Goal: Check status: Check status

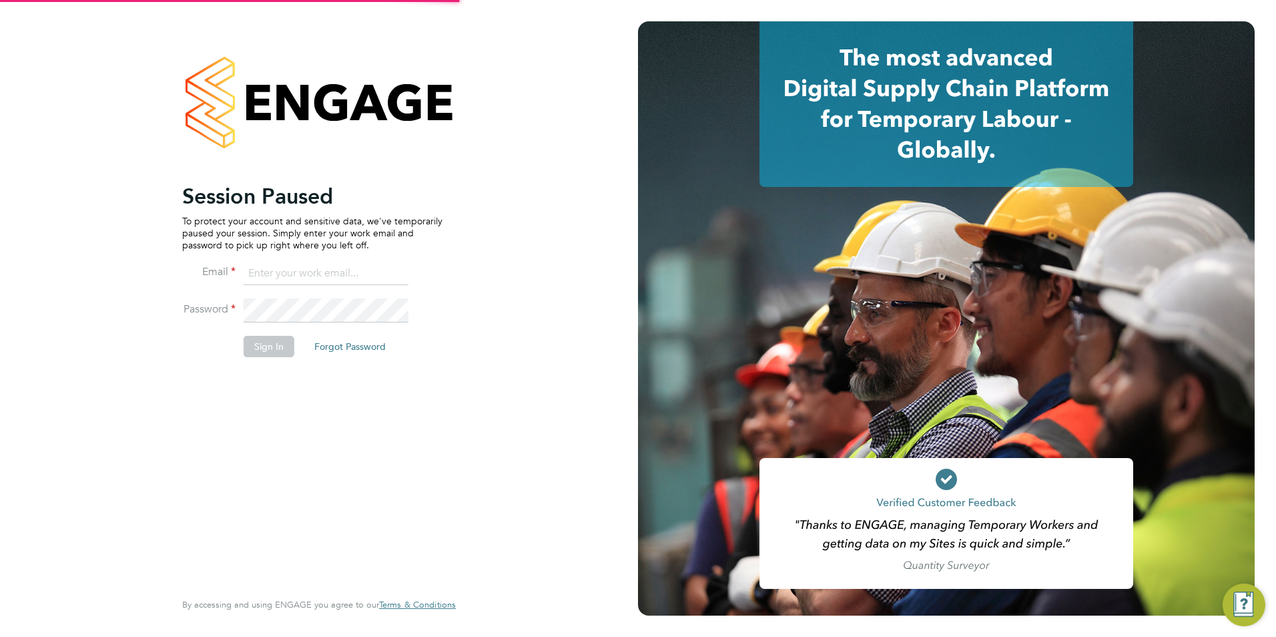
type input "[EMAIL_ADDRESS][DOMAIN_NAME]"
click at [272, 348] on button "Sign In" at bounding box center [269, 346] width 51 height 21
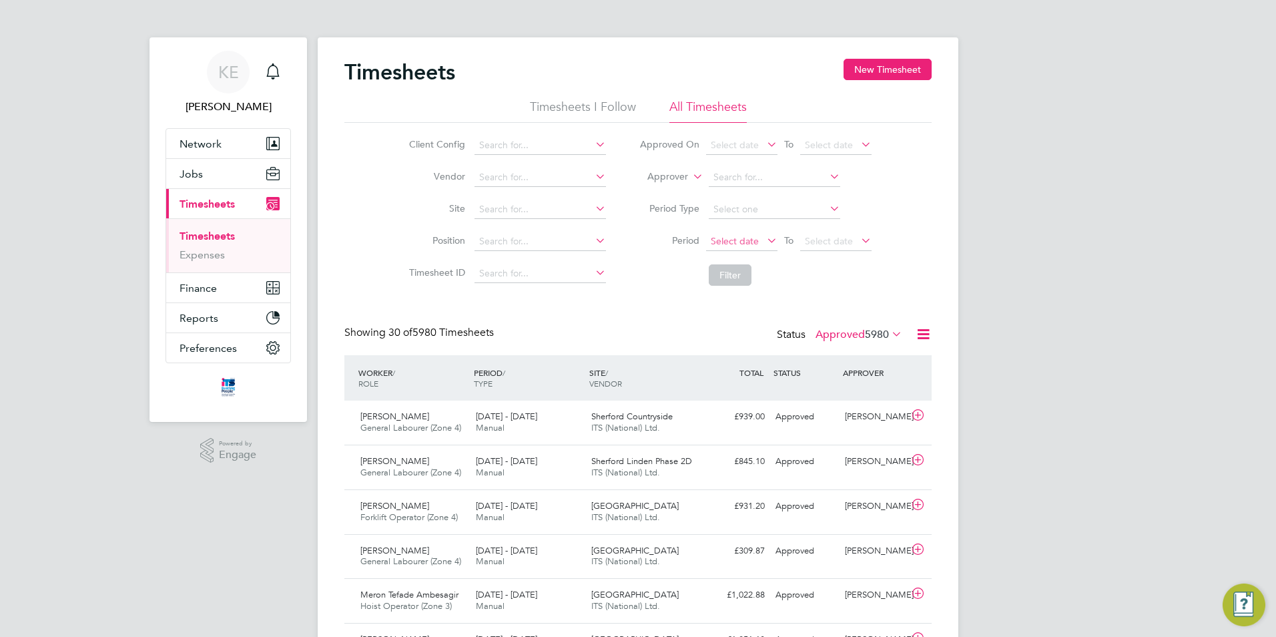
click at [732, 241] on span "Select date" at bounding box center [735, 241] width 48 height 12
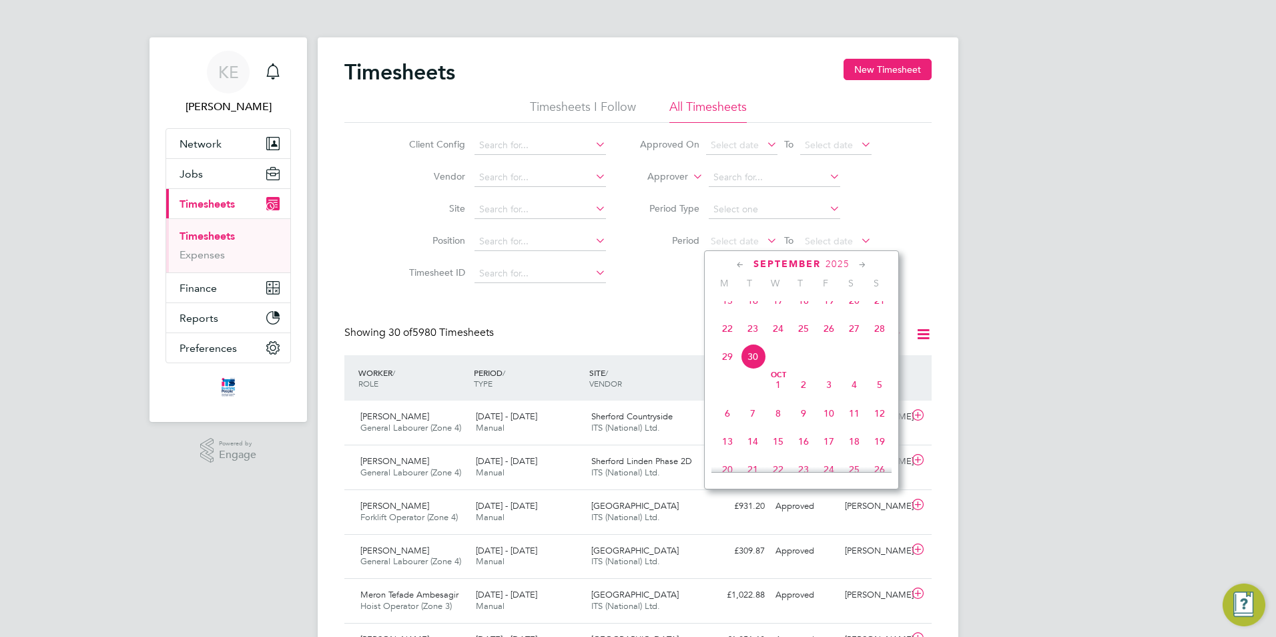
click at [732, 340] on span "22" at bounding box center [727, 328] width 25 height 25
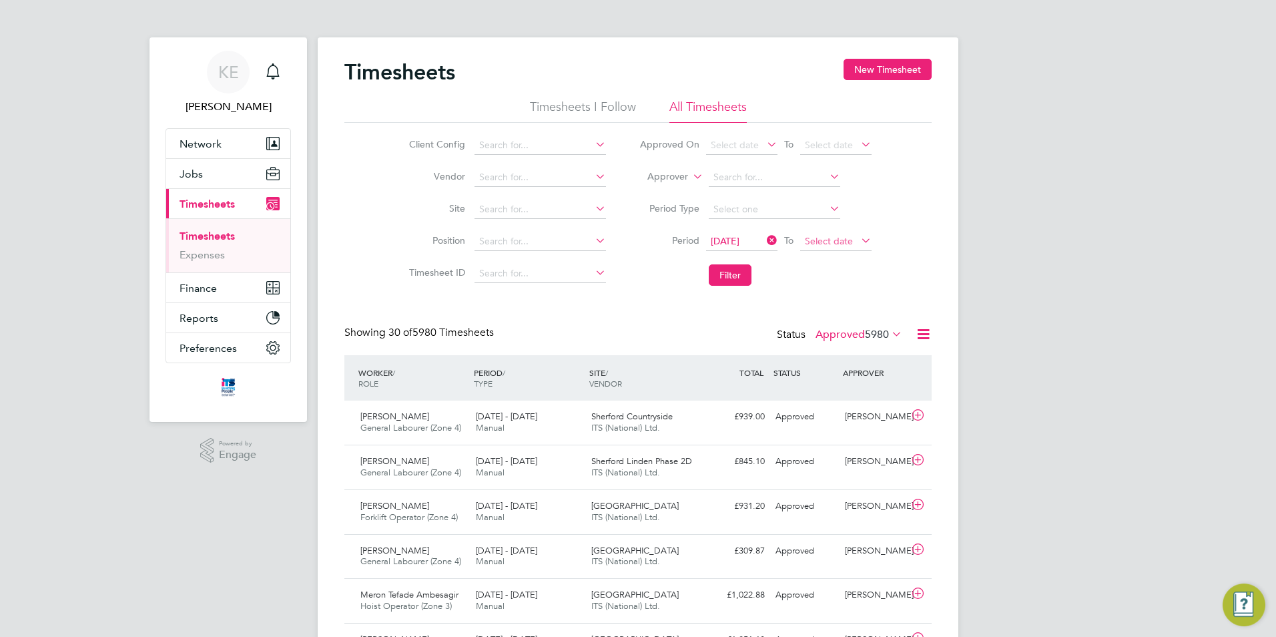
click at [836, 238] on span "Select date" at bounding box center [829, 241] width 48 height 12
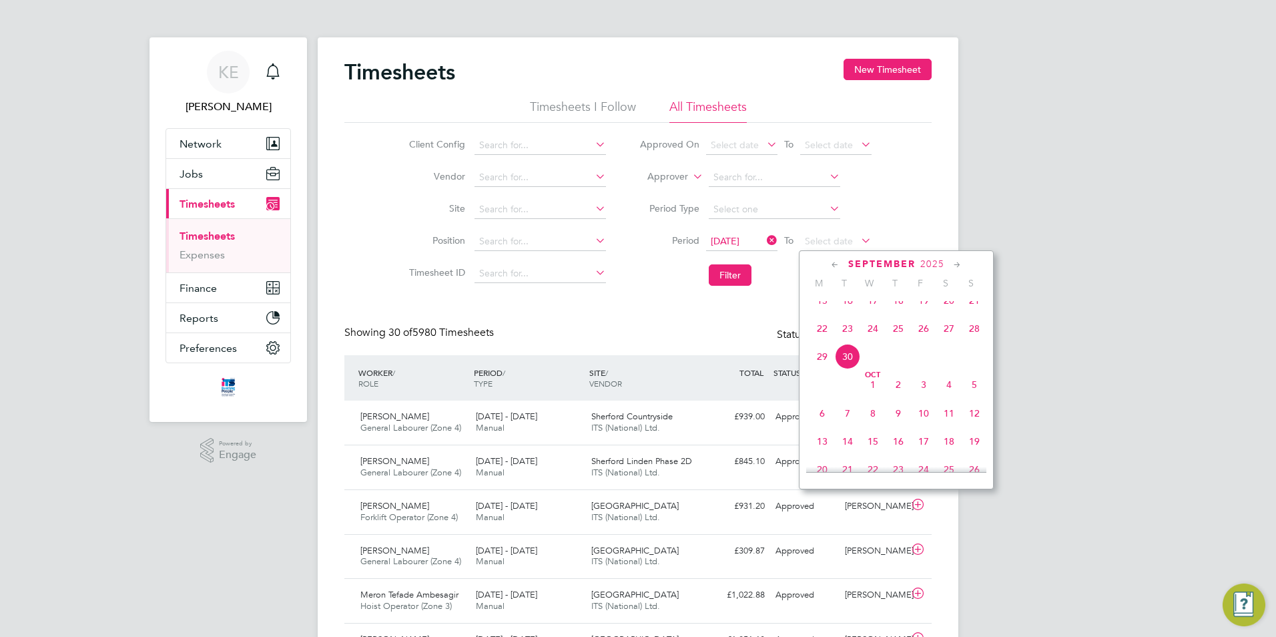
click at [970, 341] on span "28" at bounding box center [974, 328] width 25 height 25
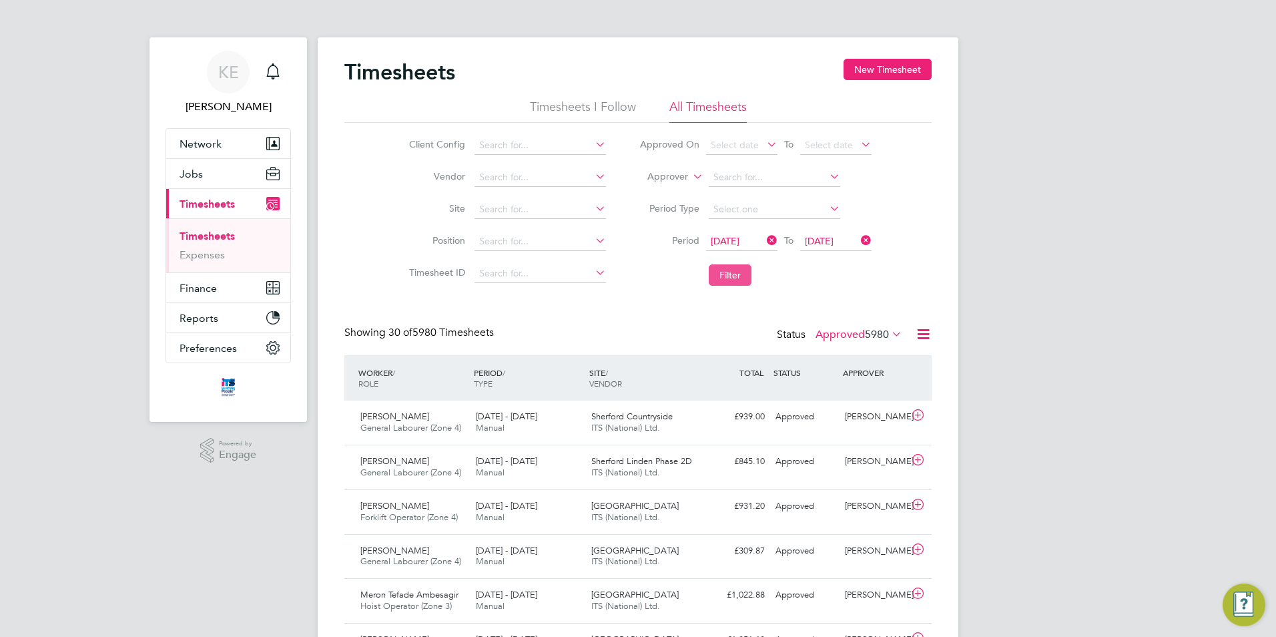
click at [735, 278] on button "Filter" at bounding box center [730, 274] width 43 height 21
click at [731, 281] on button "Filter" at bounding box center [730, 274] width 43 height 21
click at [531, 206] on input at bounding box center [541, 209] width 132 height 19
click at [496, 260] on b "Und" at bounding box center [488, 262] width 18 height 11
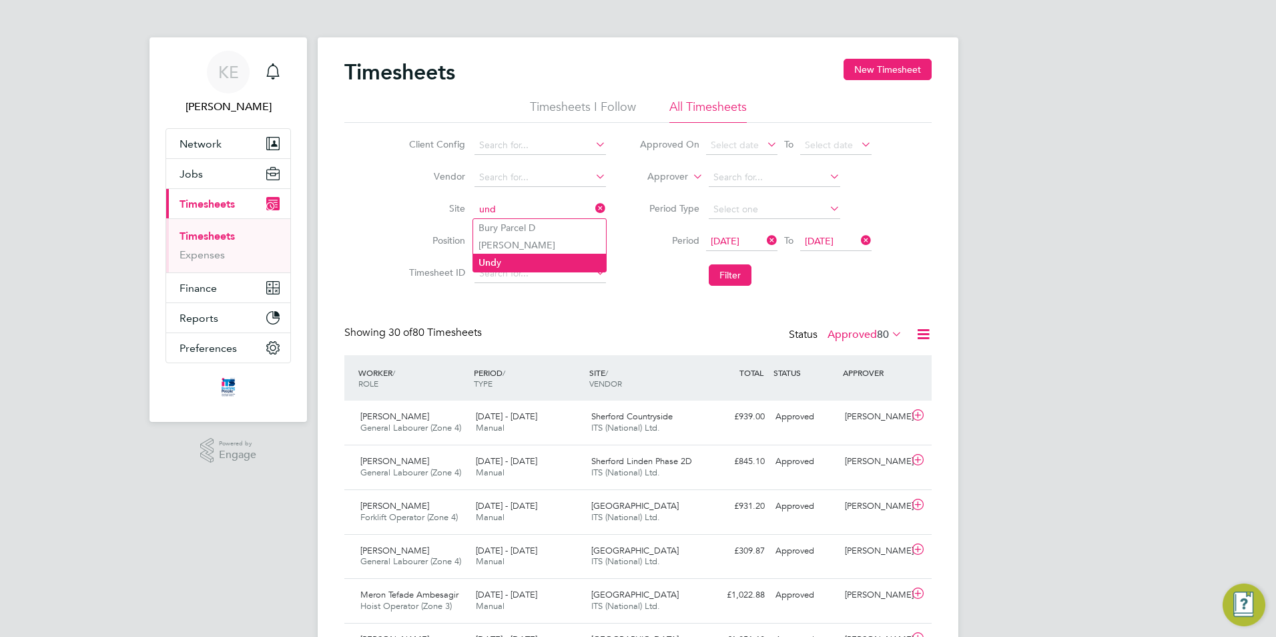
type input "Undy"
click at [737, 286] on button "Filter" at bounding box center [730, 274] width 43 height 21
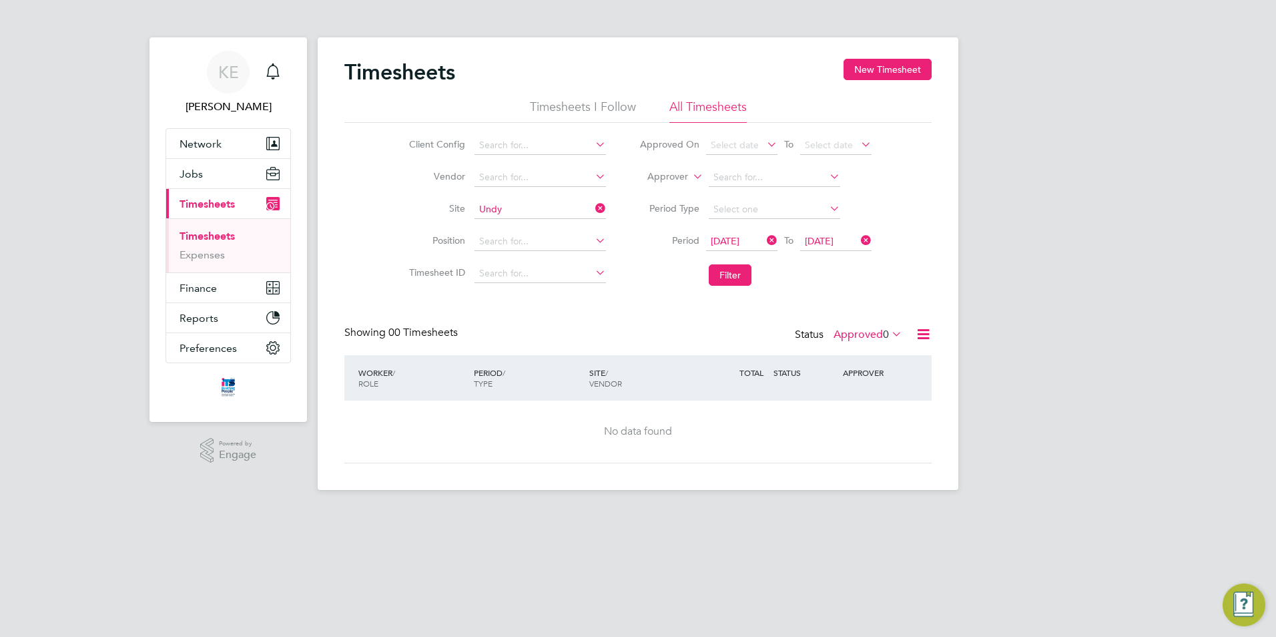
click at [857, 334] on label "Approved 0" at bounding box center [868, 334] width 69 height 13
click at [867, 399] on li "Submitted" at bounding box center [866, 396] width 61 height 19
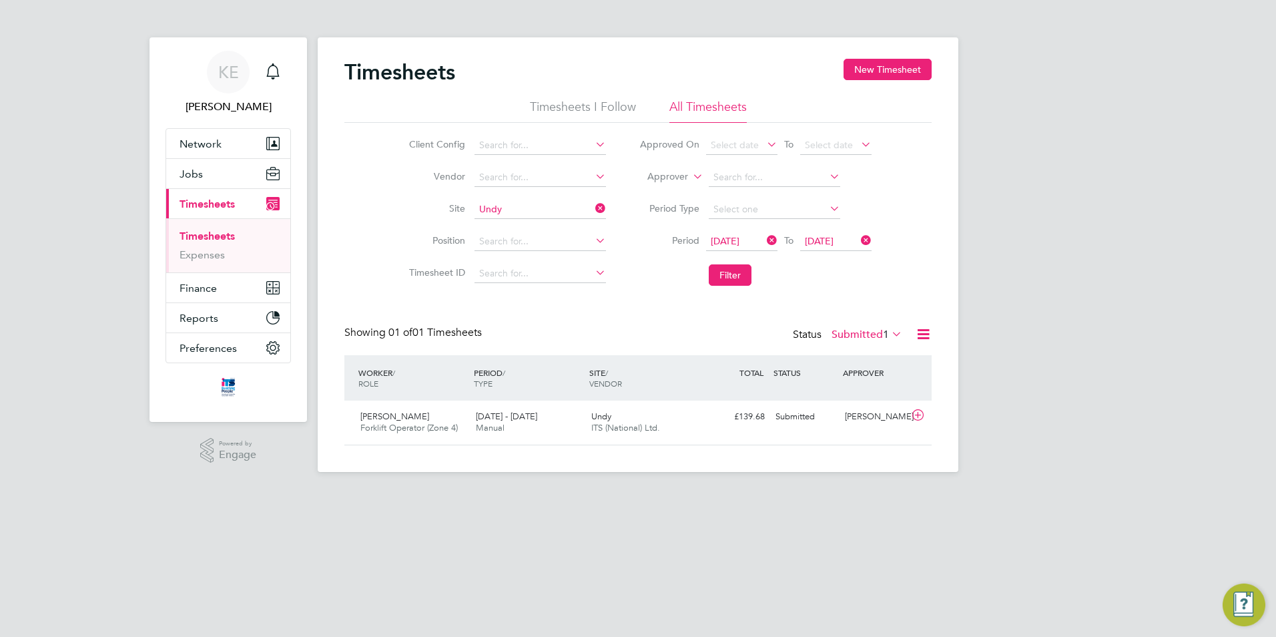
click at [593, 208] on icon at bounding box center [593, 208] width 0 height 19
click at [731, 276] on button "Filter" at bounding box center [730, 274] width 43 height 21
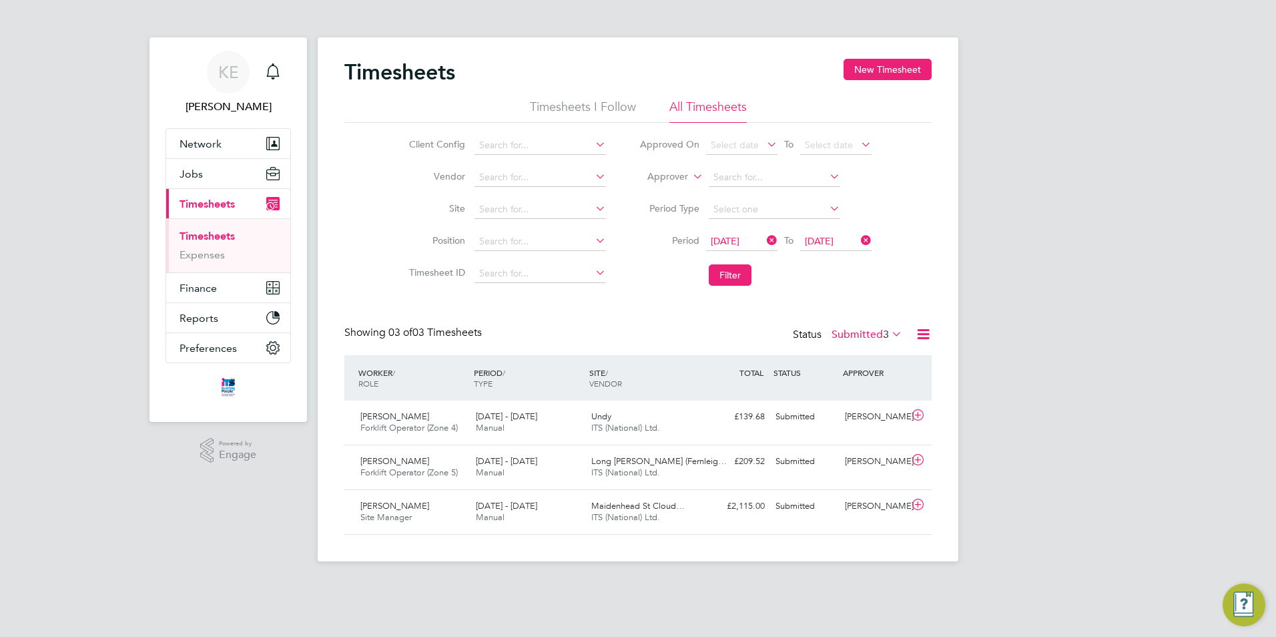
click at [869, 338] on label "Submitted 3" at bounding box center [867, 334] width 71 height 13
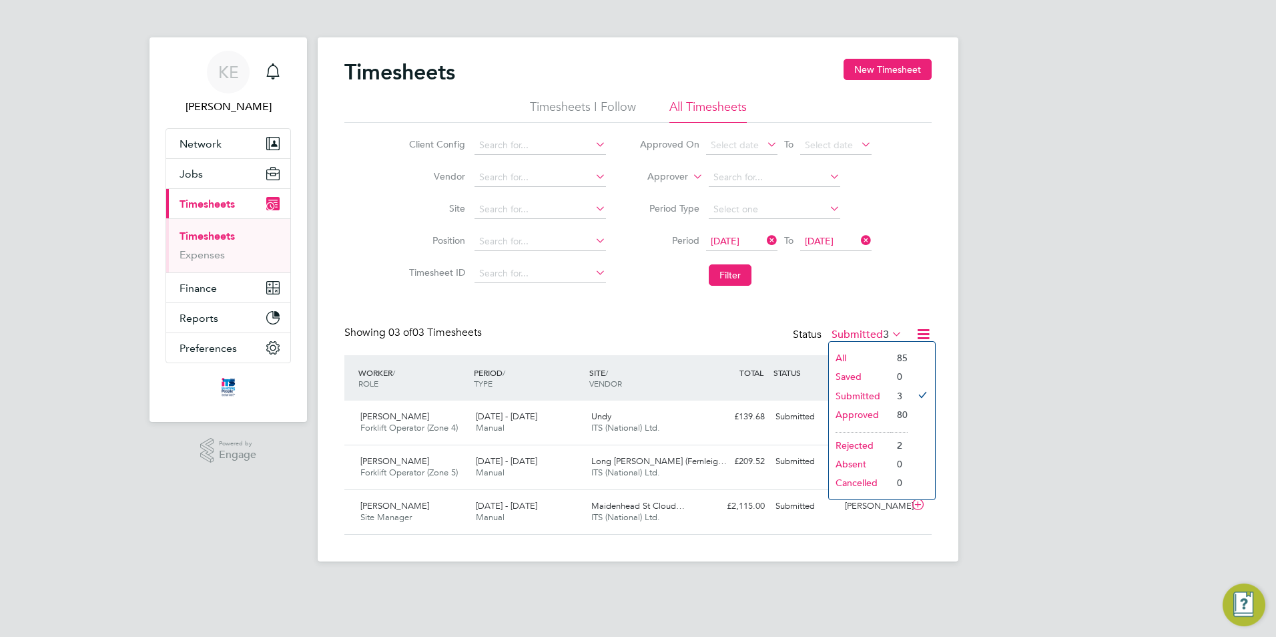
click at [852, 445] on li "Rejected" at bounding box center [859, 445] width 61 height 19
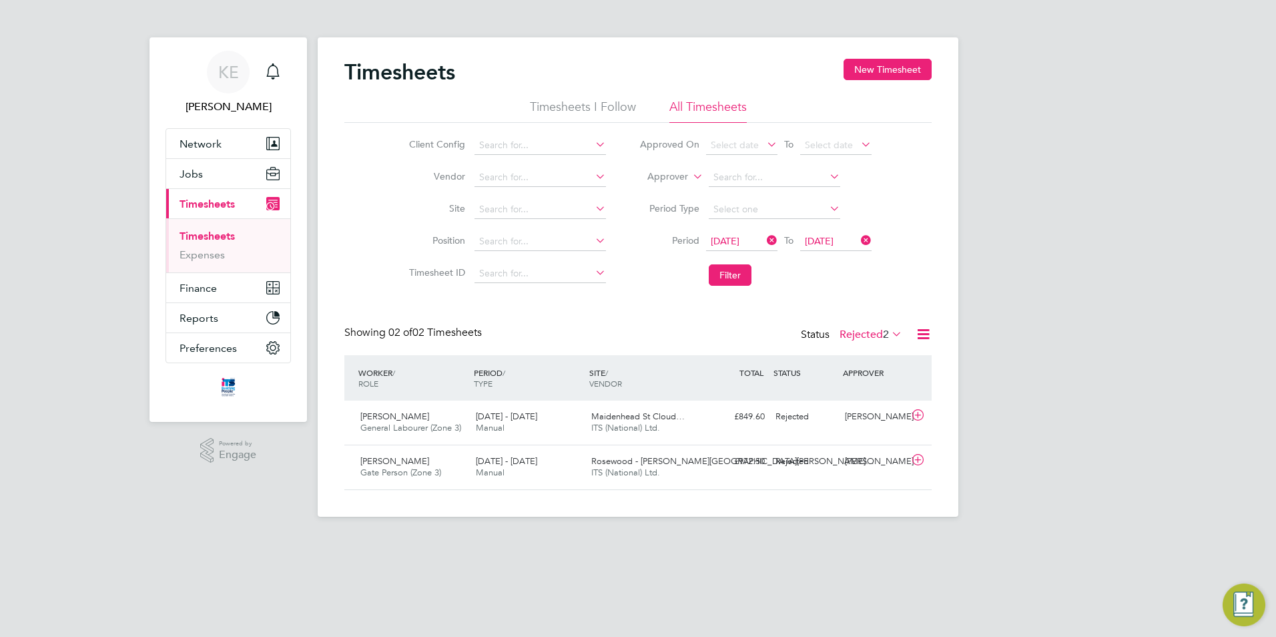
click at [872, 322] on div "Timesheets New Timesheet Timesheets I Follow All Timesheets Client Config Vendo…" at bounding box center [637, 274] width 587 height 431
click at [855, 334] on label "Rejected 2" at bounding box center [871, 334] width 63 height 13
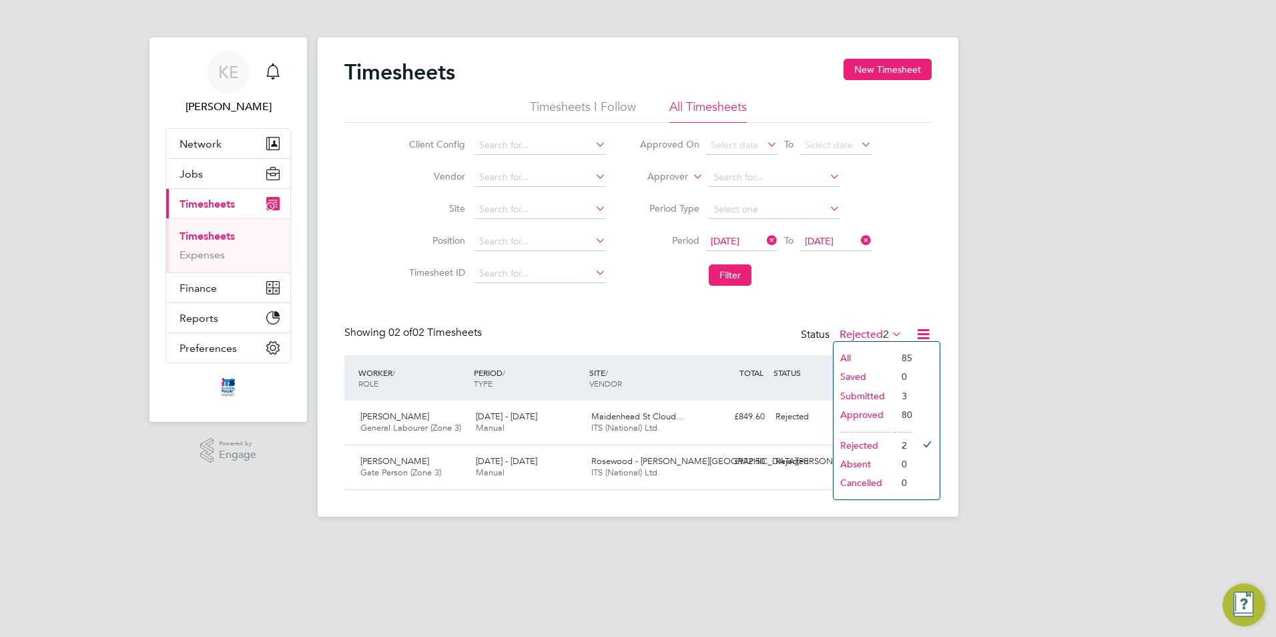
click at [872, 415] on li "Approved" at bounding box center [864, 414] width 61 height 19
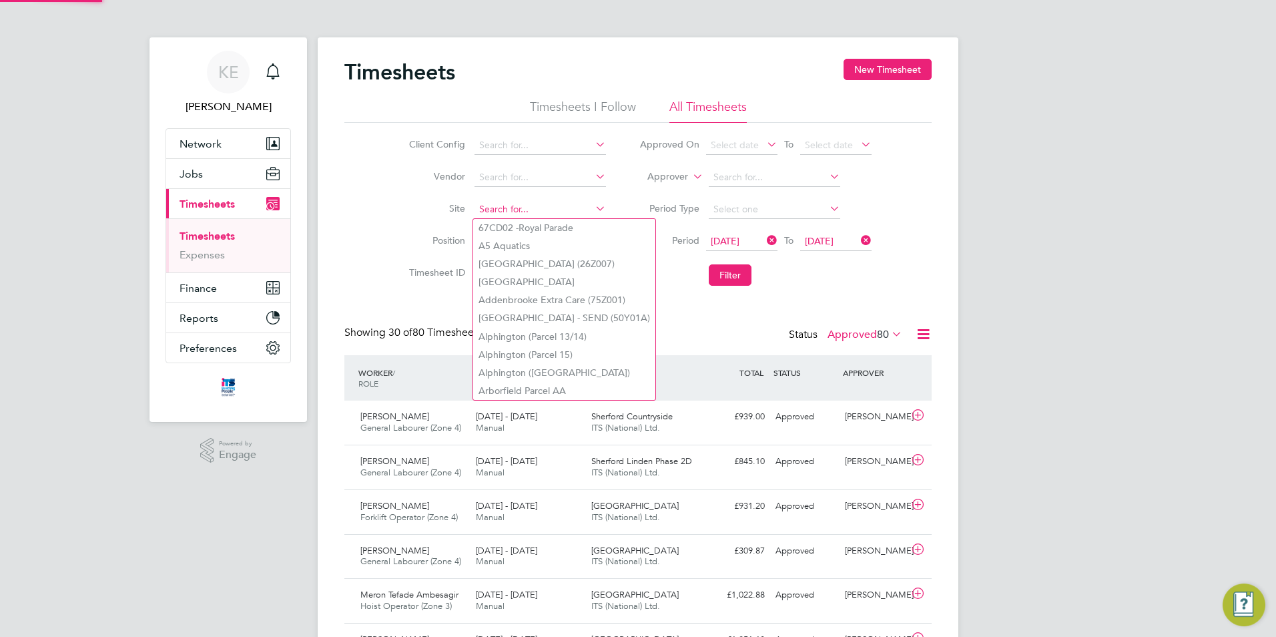
click at [527, 203] on input at bounding box center [541, 209] width 132 height 19
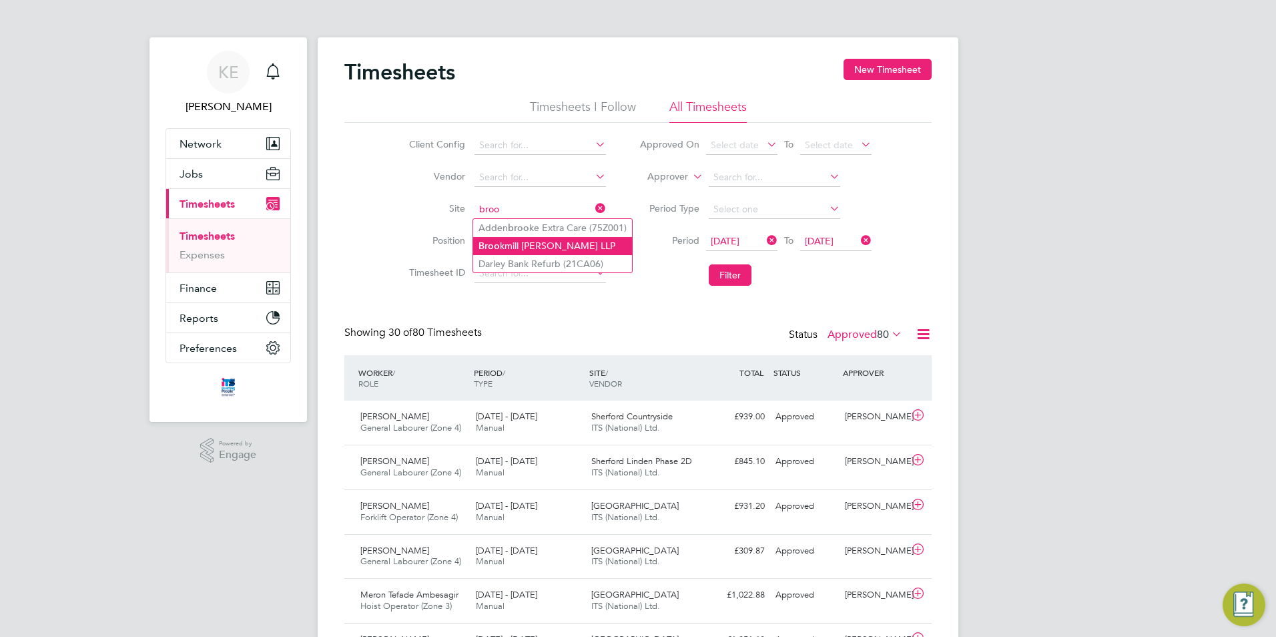
click at [507, 244] on li "[GEOGRAPHIC_DATA] kmill [PERSON_NAME][GEOGRAPHIC_DATA]" at bounding box center [552, 246] width 159 height 18
type input "[GEOGRAPHIC_DATA][PERSON_NAME] LLP"
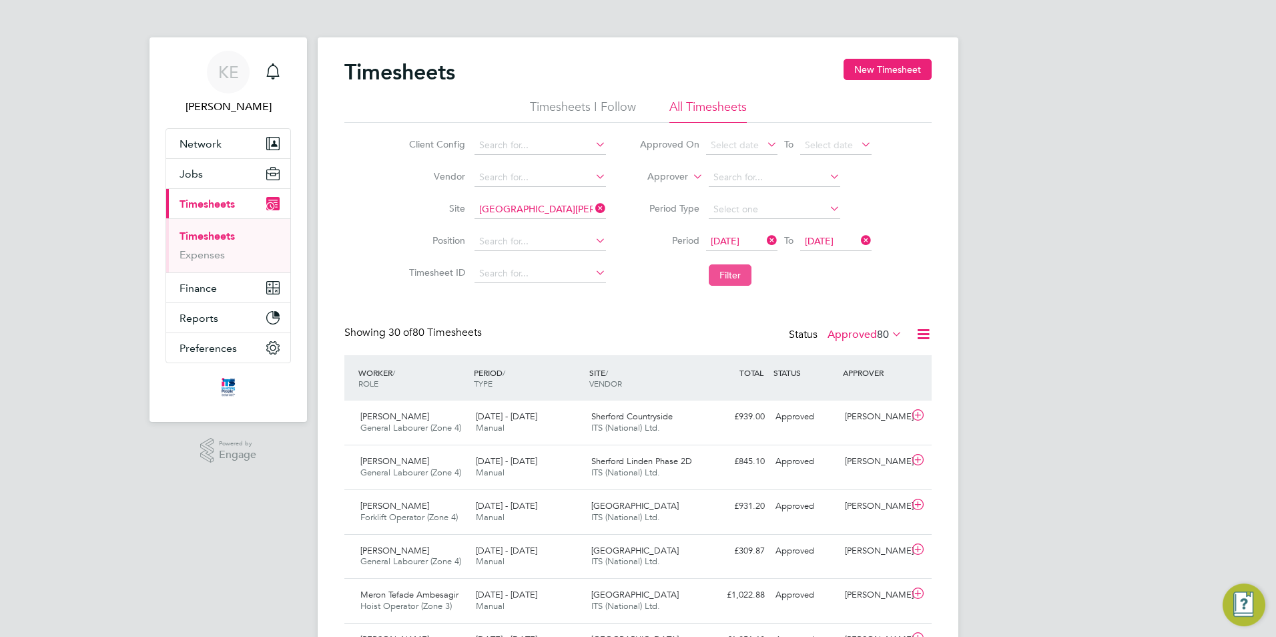
click at [736, 273] on button "Filter" at bounding box center [730, 274] width 43 height 21
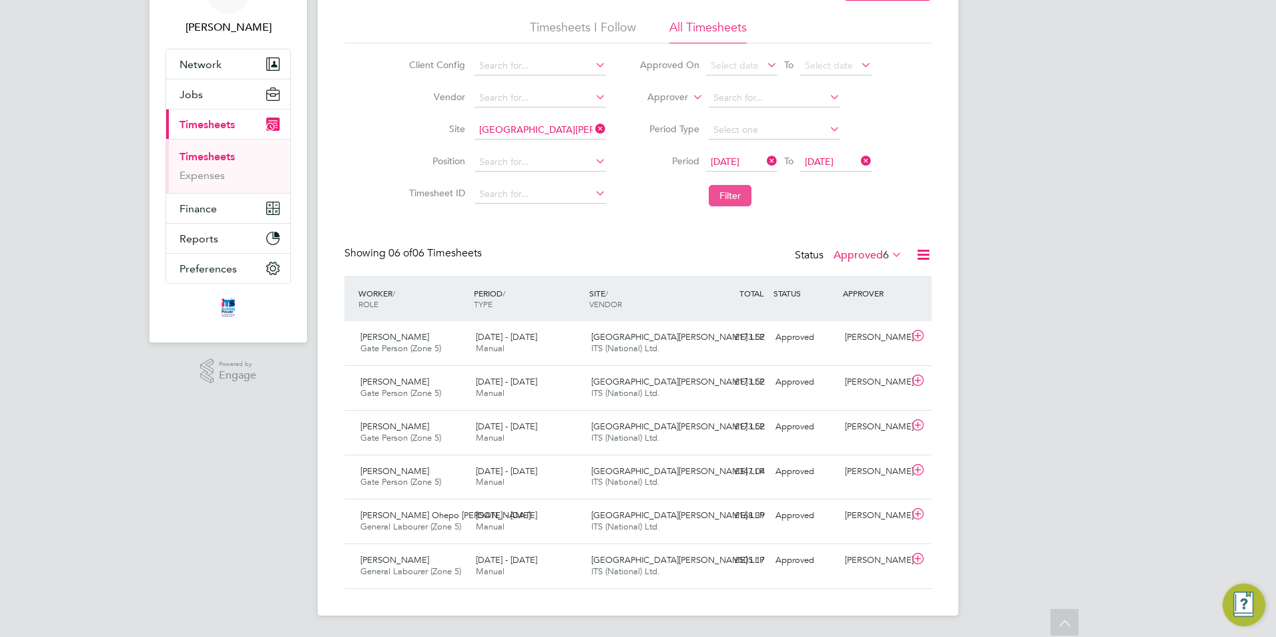
click at [728, 198] on button "Filter" at bounding box center [730, 195] width 43 height 21
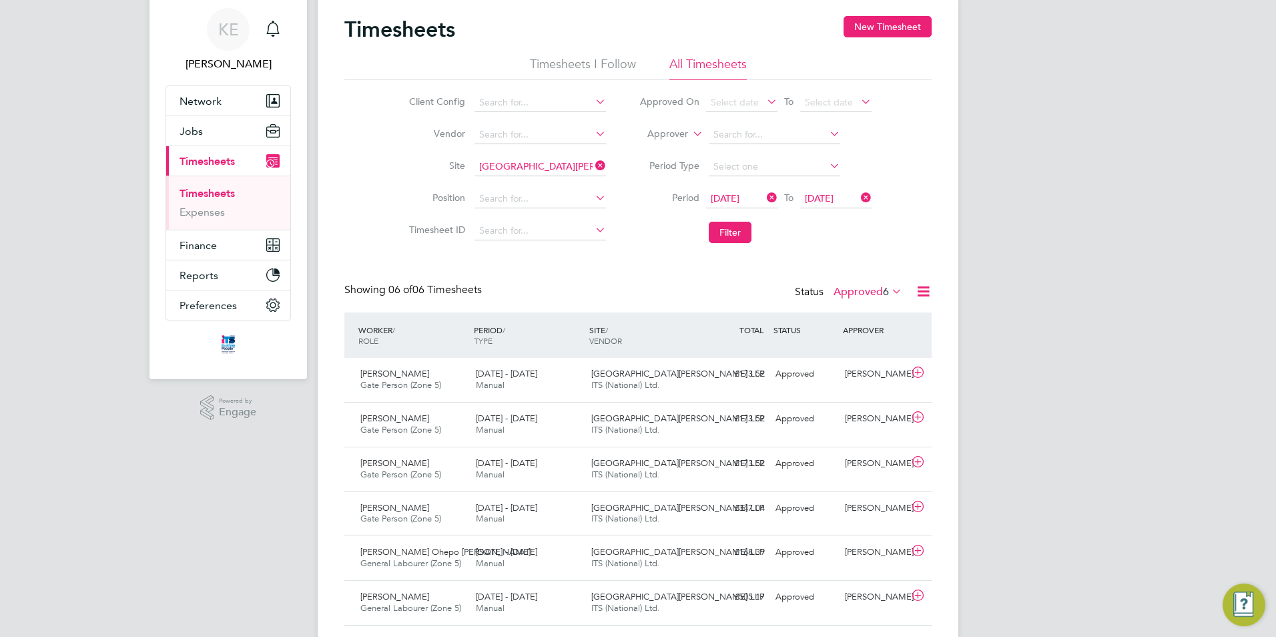
scroll to position [79, 0]
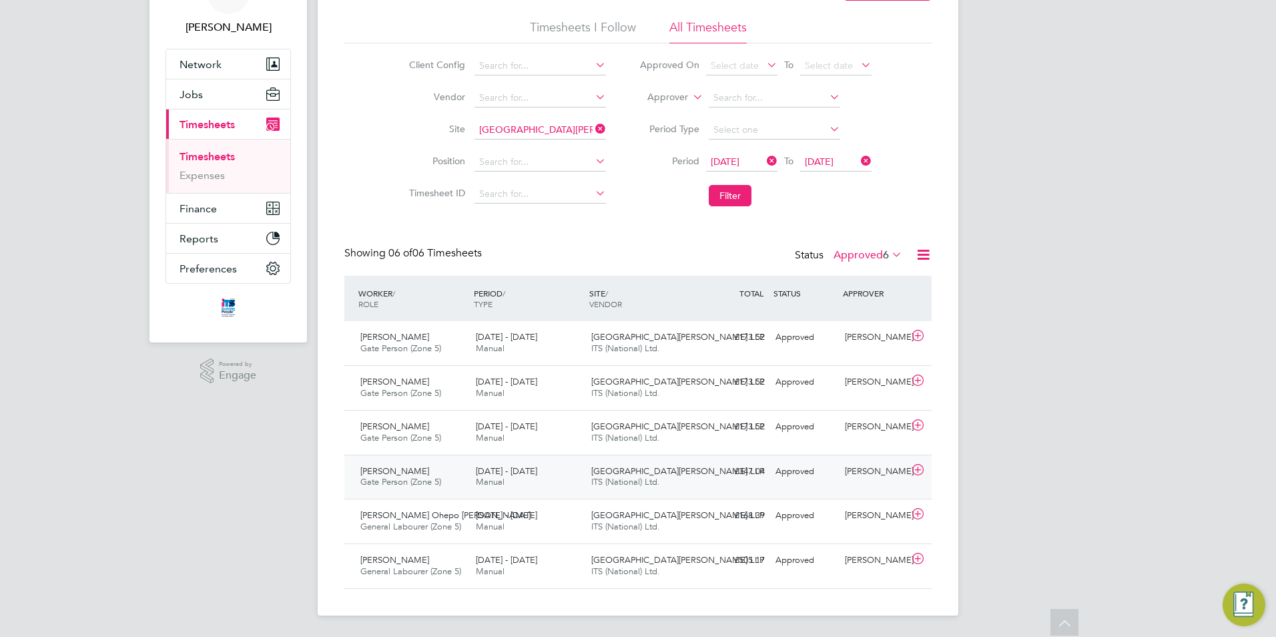
click at [421, 483] on span "Gate Person (Zone 5)" at bounding box center [401, 481] width 81 height 11
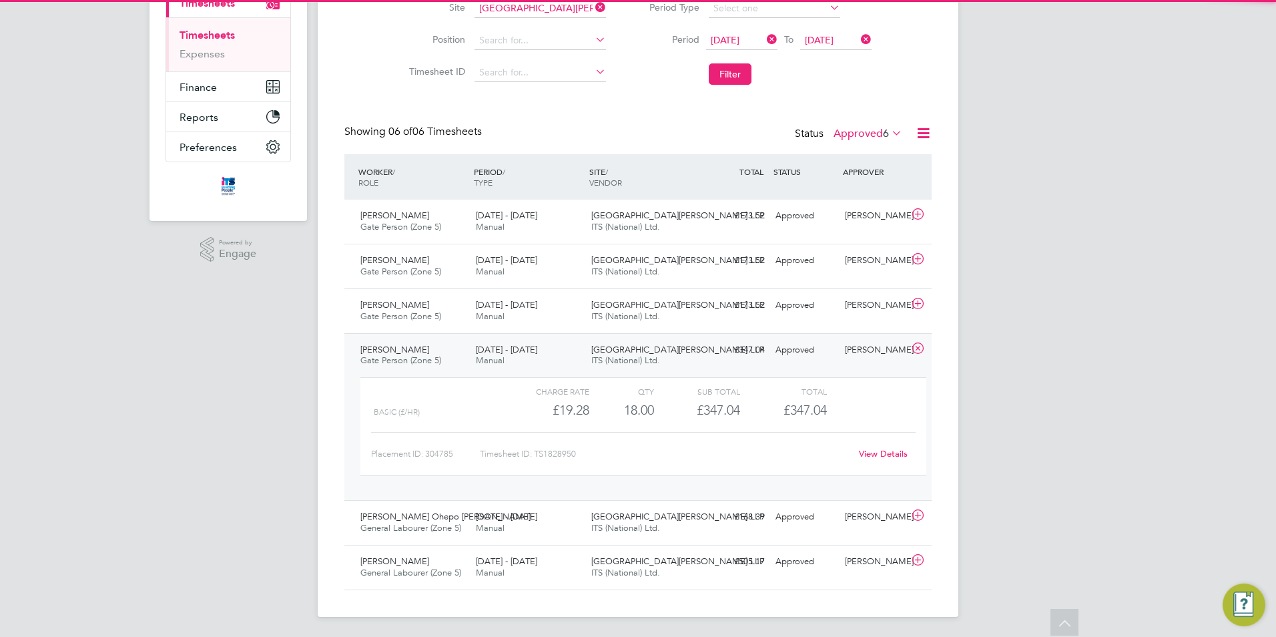
scroll to position [202, 0]
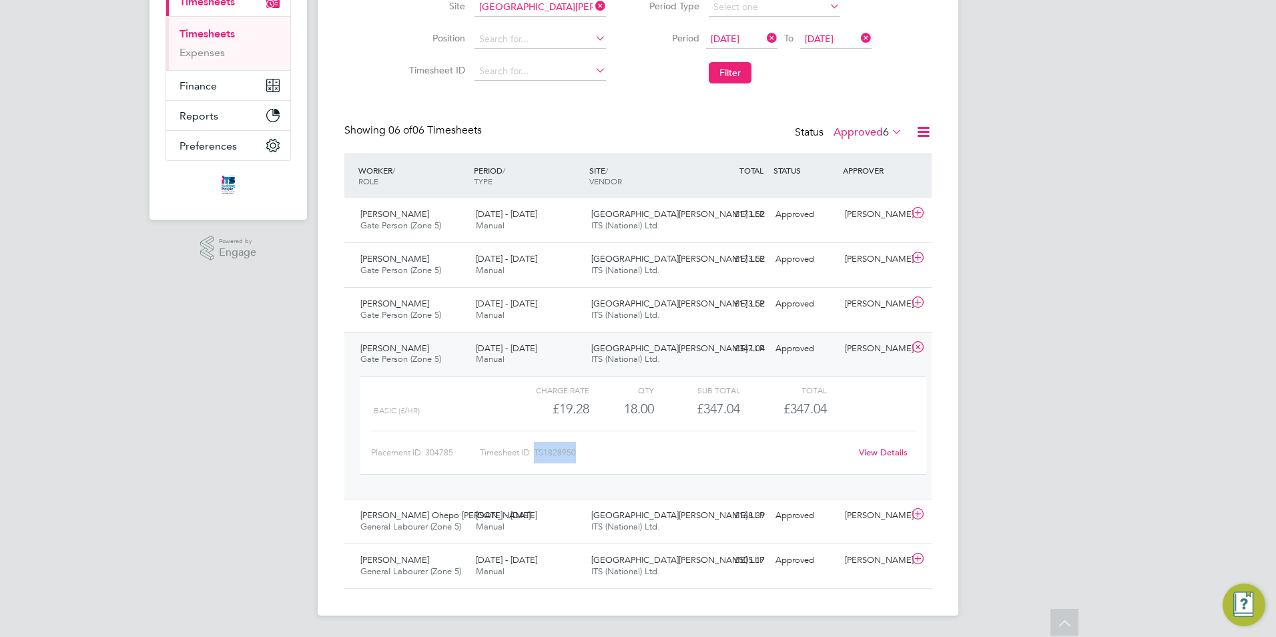
drag, startPoint x: 579, startPoint y: 449, endPoint x: 537, endPoint y: 453, distance: 41.6
click at [537, 453] on div "Timesheet ID: TS1828950" at bounding box center [665, 452] width 371 height 21
copy div "TS1828950"
click at [921, 344] on icon at bounding box center [918, 347] width 17 height 11
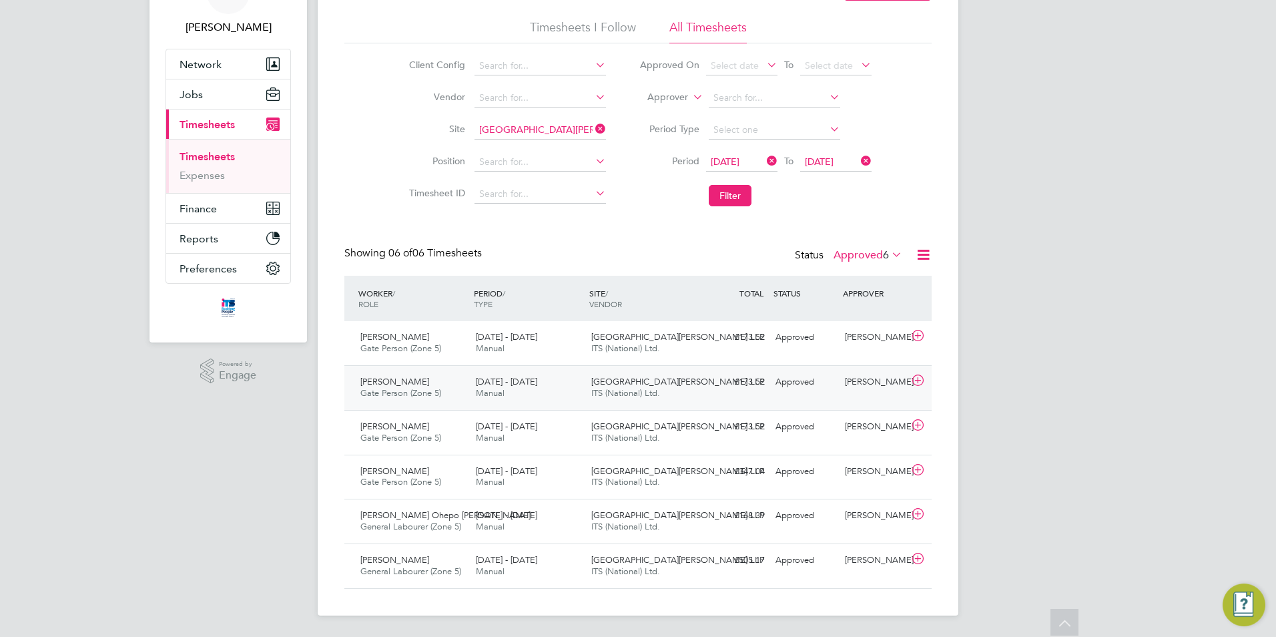
click at [419, 393] on span "Gate Person (Zone 5)" at bounding box center [401, 392] width 81 height 11
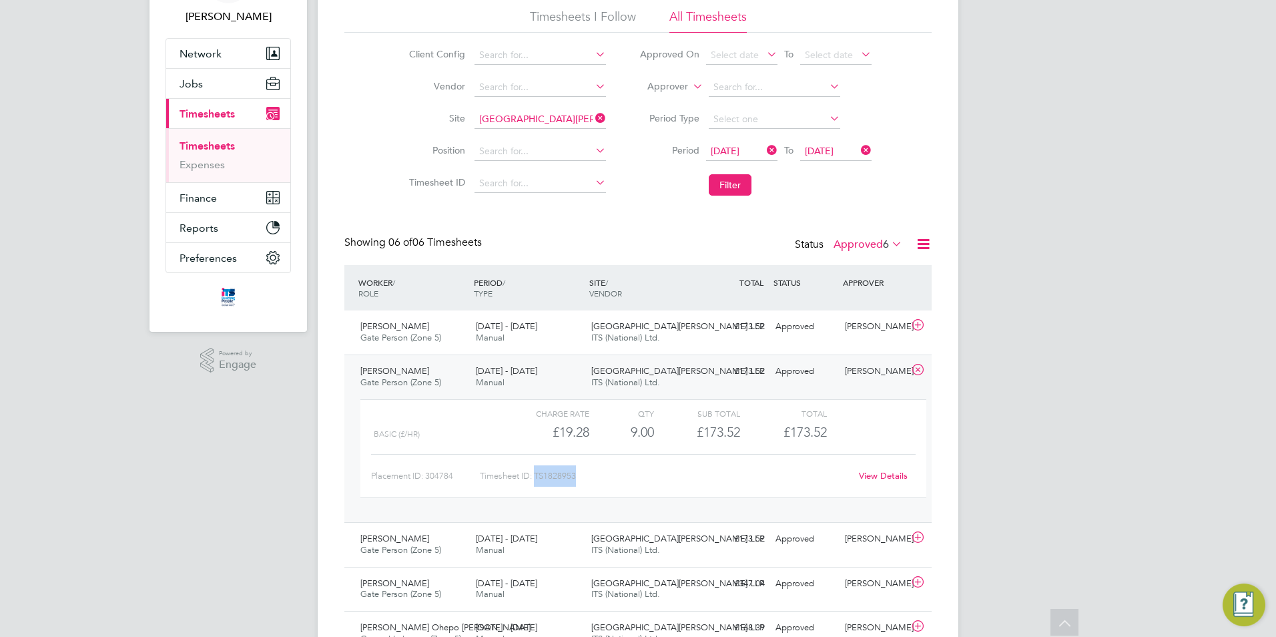
drag, startPoint x: 578, startPoint y: 475, endPoint x: 537, endPoint y: 477, distance: 41.4
click at [537, 477] on div "Timesheet ID: TS1828953" at bounding box center [665, 475] width 371 height 21
copy div "TS1828953"
click at [914, 365] on icon at bounding box center [918, 370] width 17 height 11
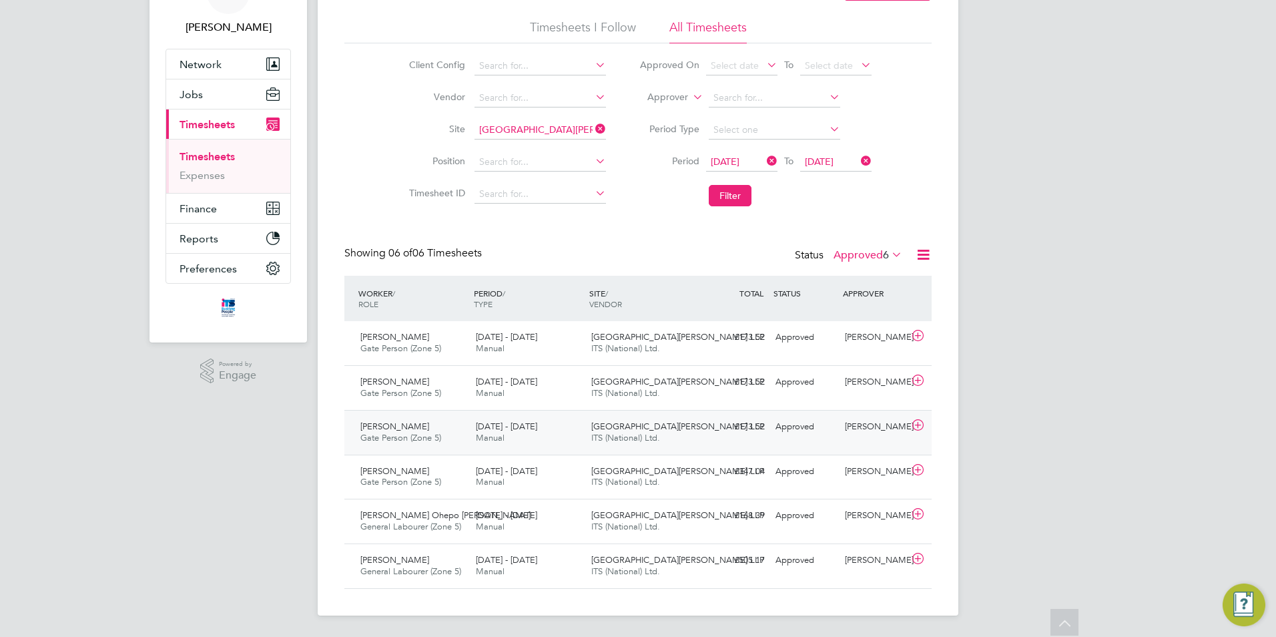
click at [400, 440] on span "Gate Person (Zone 5)" at bounding box center [401, 437] width 81 height 11
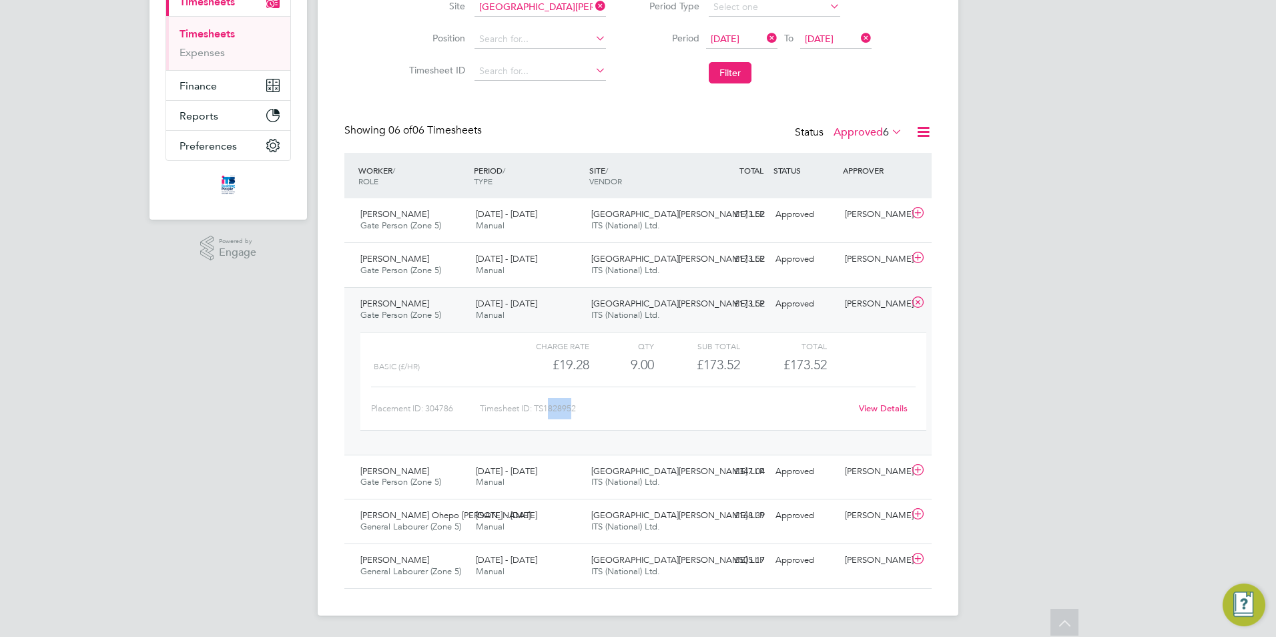
drag, startPoint x: 574, startPoint y: 411, endPoint x: 551, endPoint y: 409, distance: 23.5
click at [551, 409] on div "Timesheet ID: TS1828952" at bounding box center [665, 408] width 371 height 21
drag, startPoint x: 580, startPoint y: 409, endPoint x: 535, endPoint y: 409, distance: 44.7
click at [535, 409] on div "Timesheet ID: TS1828952" at bounding box center [665, 408] width 371 height 21
copy div "TS1828952"
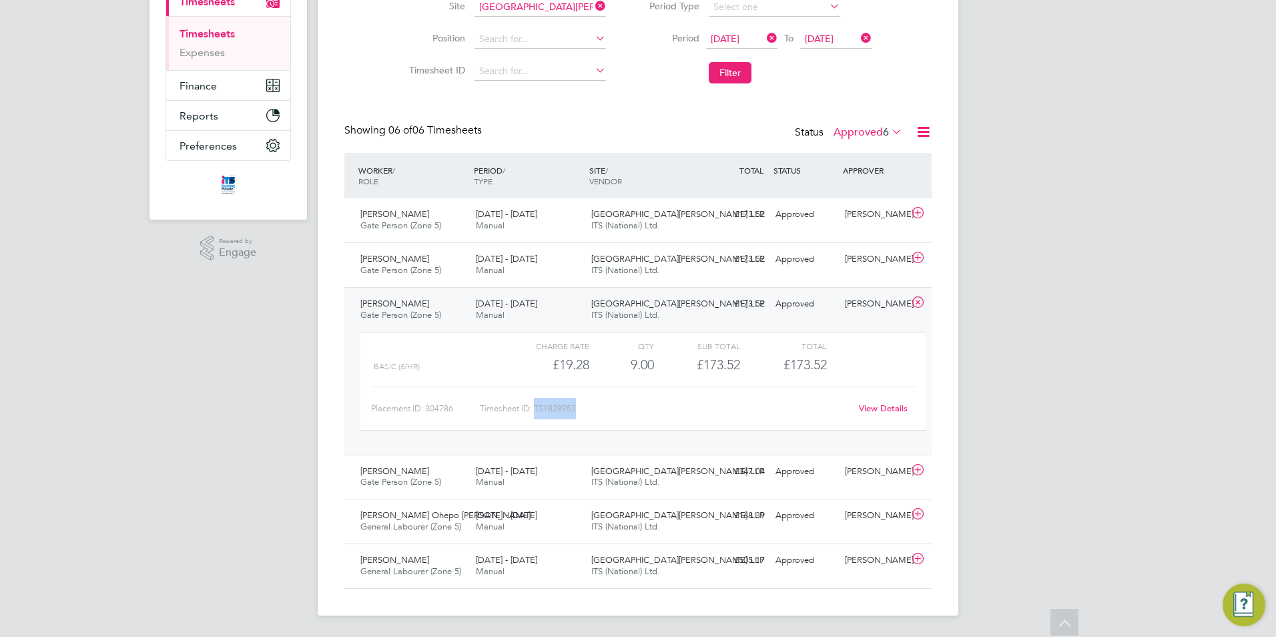
click at [919, 301] on icon at bounding box center [918, 302] width 17 height 11
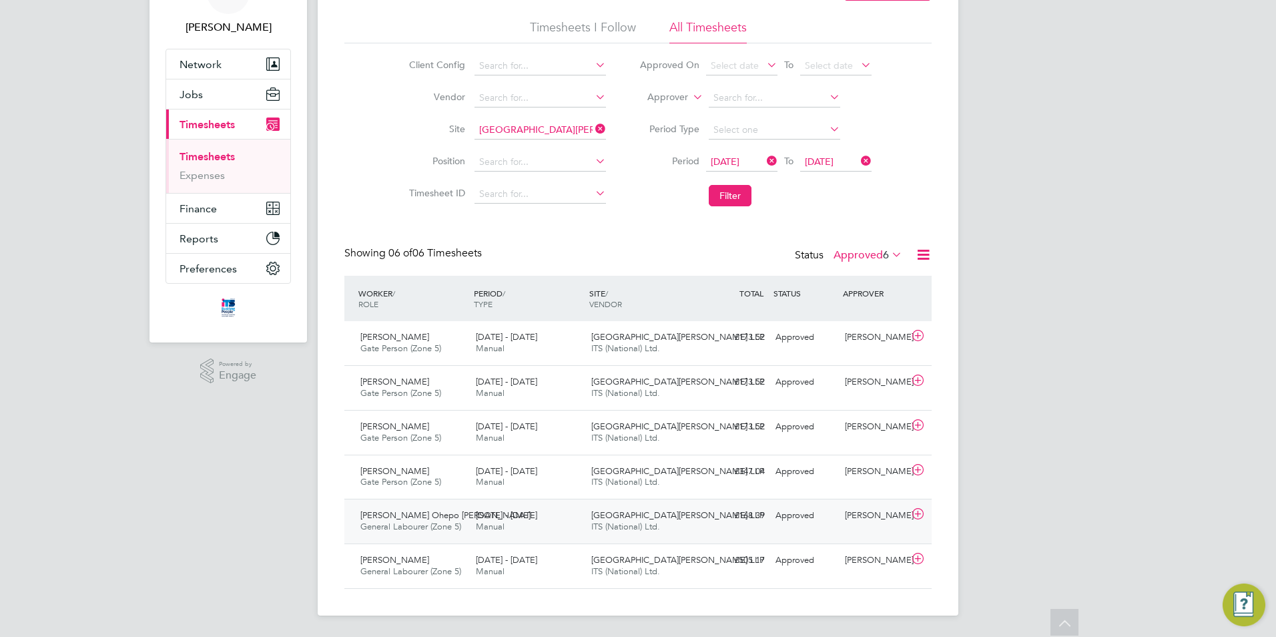
scroll to position [79, 0]
click at [435, 519] on span "[PERSON_NAME] Ohepo [PERSON_NAME]" at bounding box center [446, 514] width 170 height 11
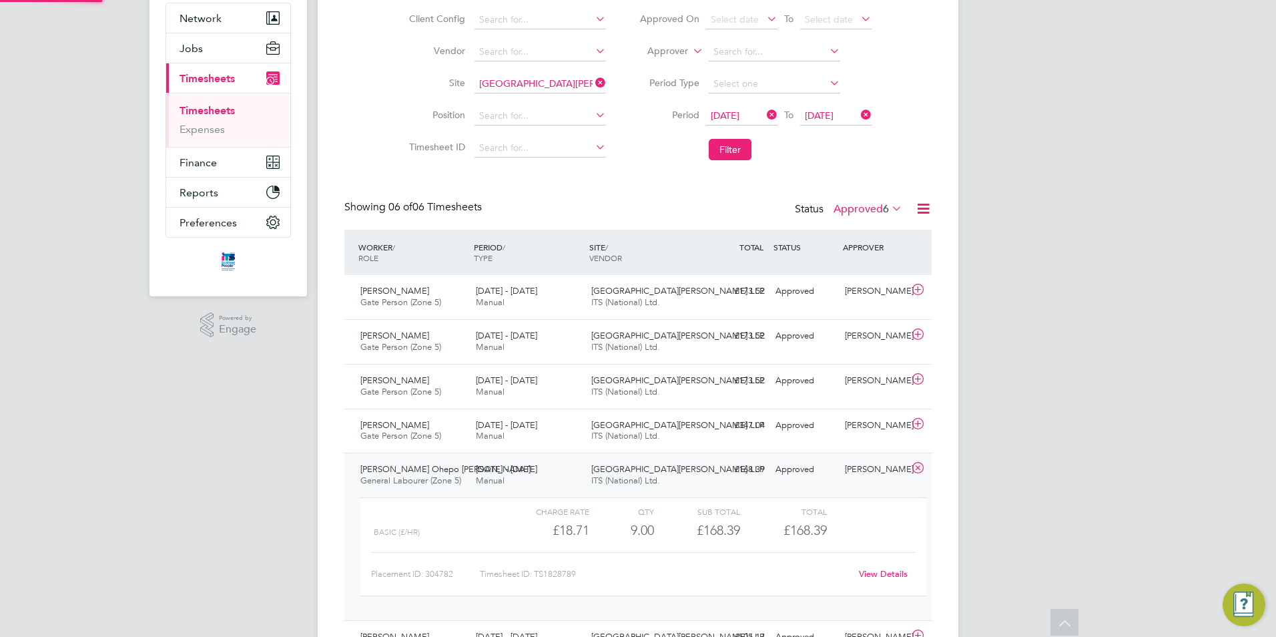
scroll to position [202, 0]
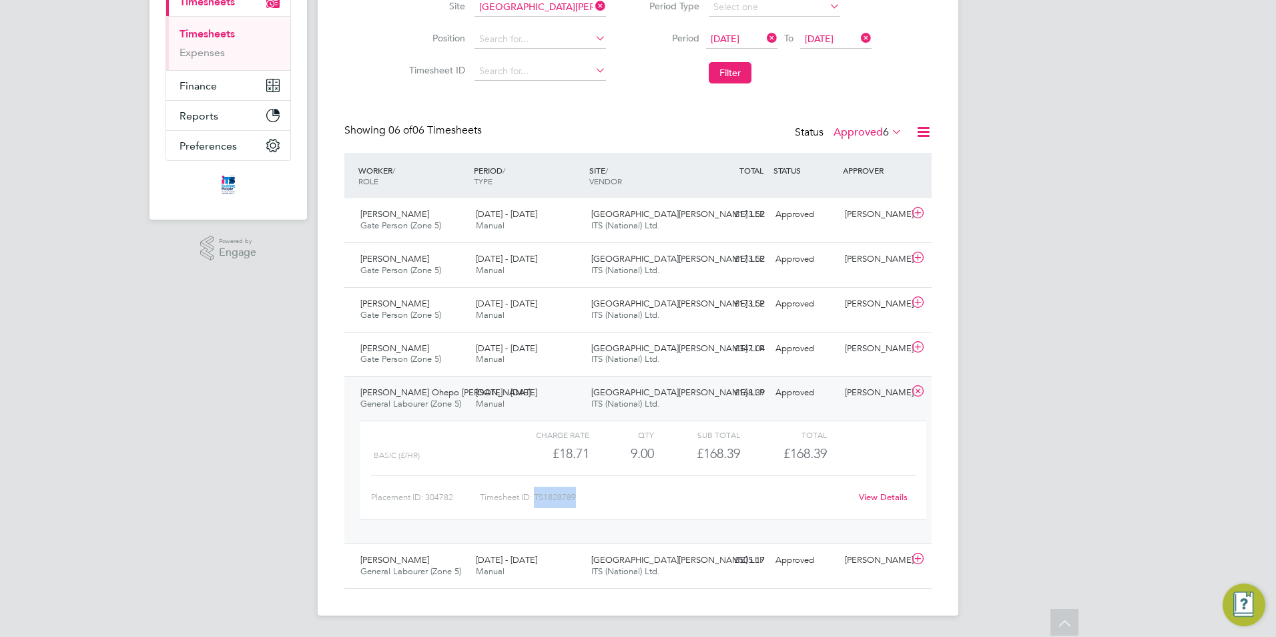
drag, startPoint x: 584, startPoint y: 502, endPoint x: 537, endPoint y: 497, distance: 47.0
click at [537, 497] on div "Timesheet ID: TS1828789" at bounding box center [665, 497] width 371 height 21
copy div "TS1828789"
click at [922, 392] on icon at bounding box center [918, 391] width 17 height 11
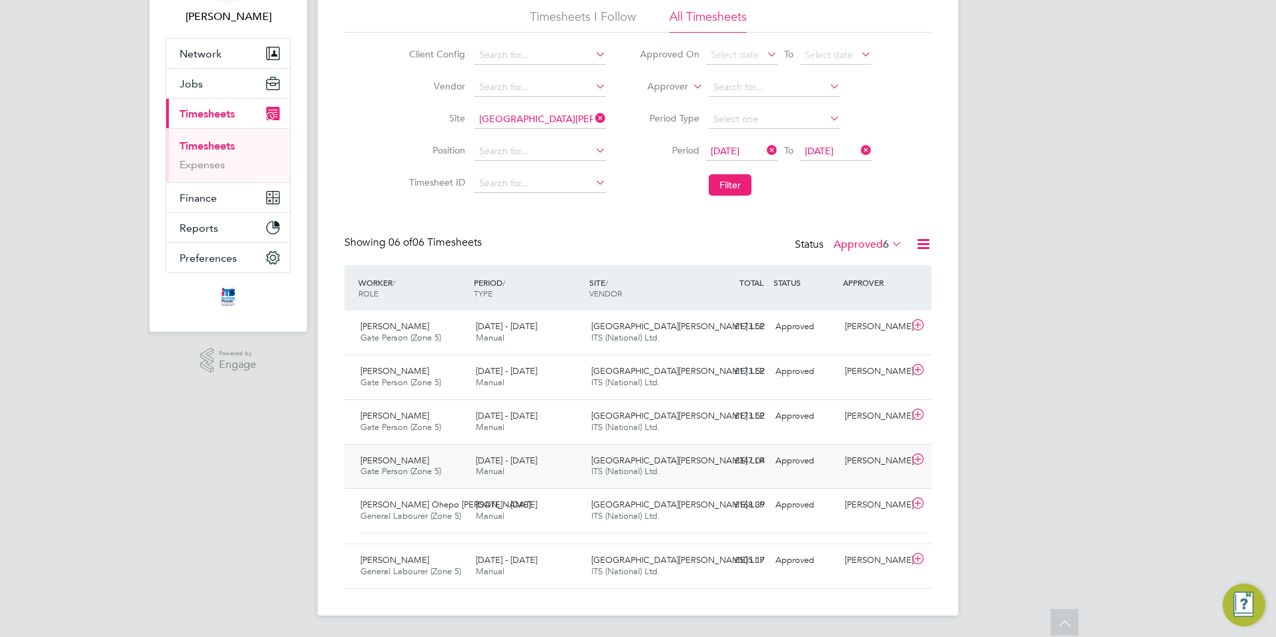
scroll to position [79, 0]
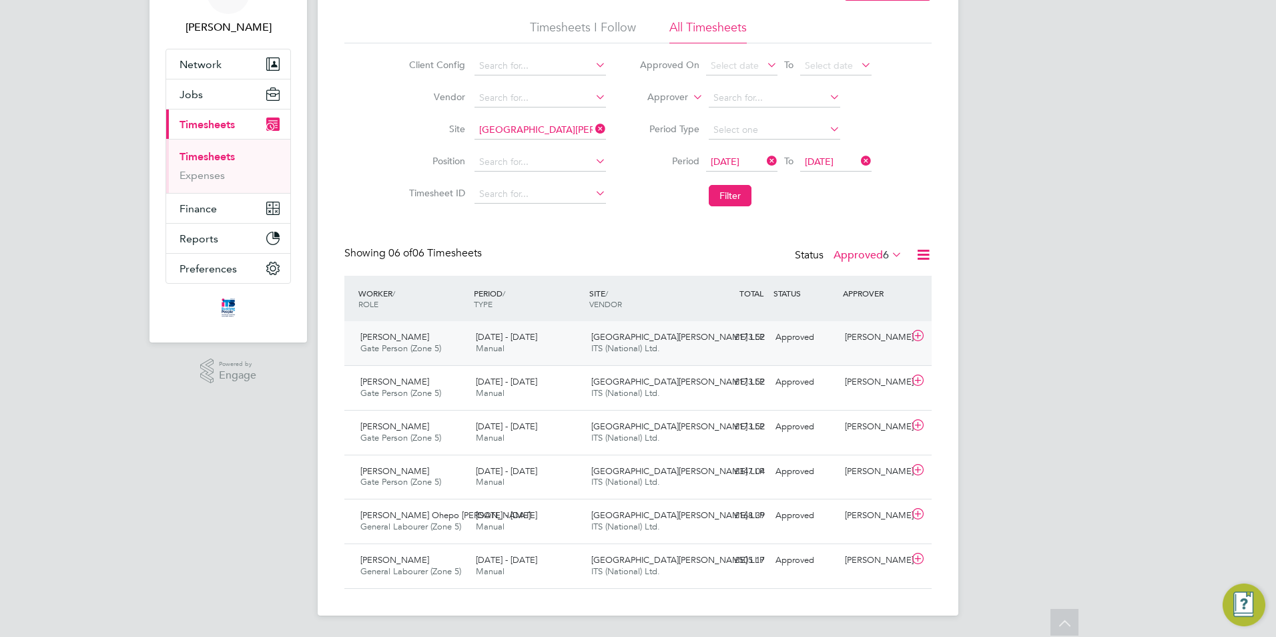
click at [405, 338] on span "[PERSON_NAME]" at bounding box center [395, 336] width 69 height 11
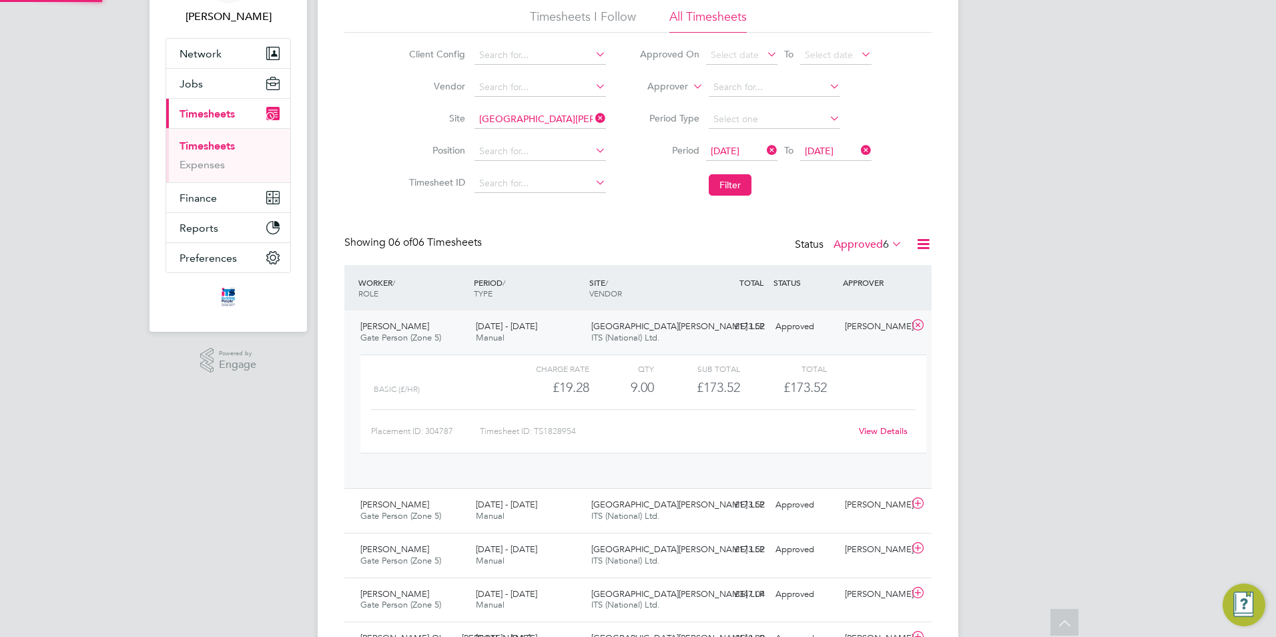
scroll to position [23, 130]
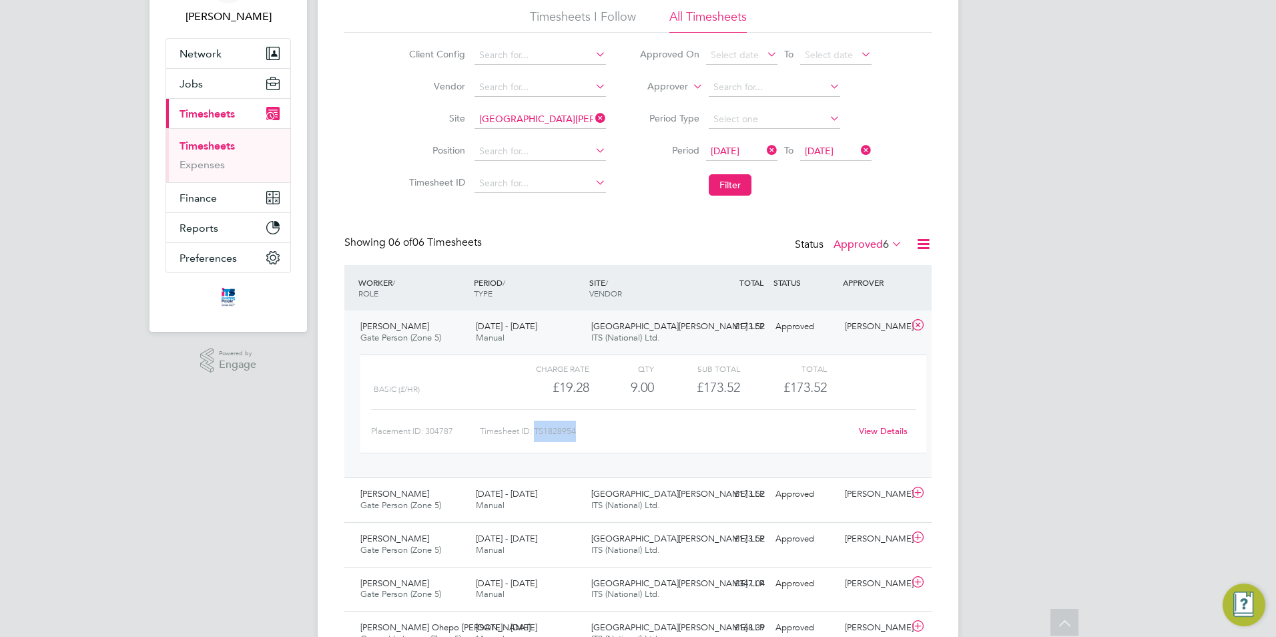
drag, startPoint x: 581, startPoint y: 430, endPoint x: 536, endPoint y: 433, distance: 44.8
click at [536, 433] on div "Timesheet ID: TS1828954" at bounding box center [665, 431] width 371 height 21
copy div "TS1828954"
click at [921, 330] on icon at bounding box center [918, 325] width 17 height 11
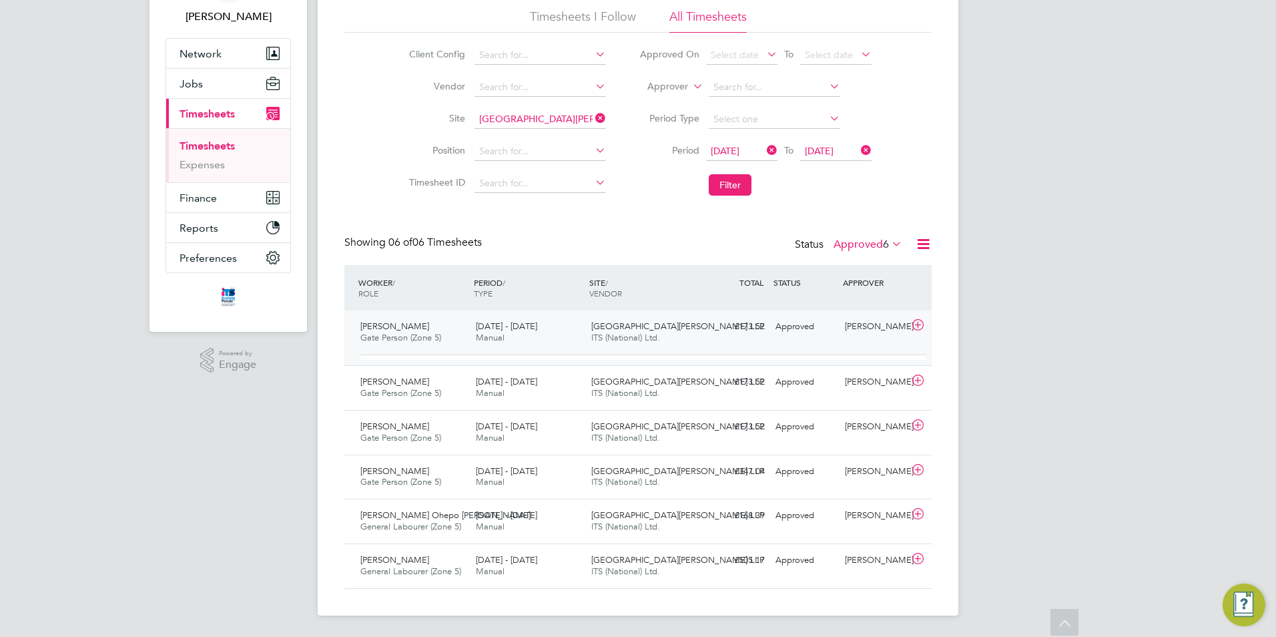
scroll to position [79, 0]
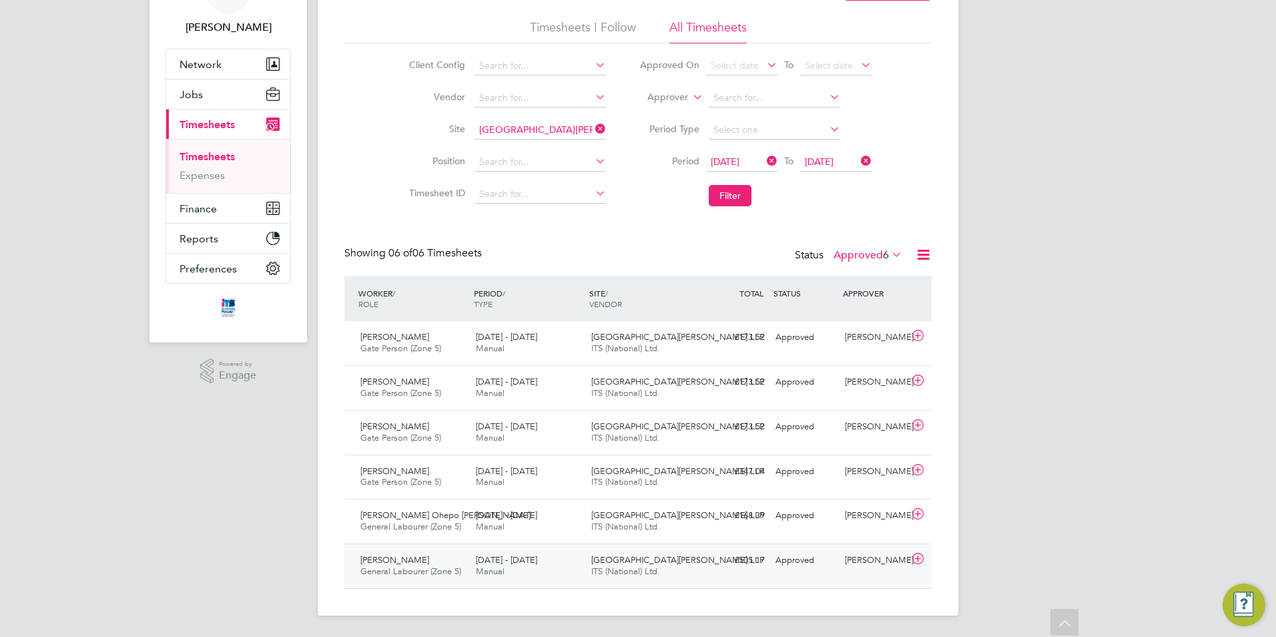
click at [438, 567] on span "General Labourer (Zone 5)" at bounding box center [411, 570] width 101 height 11
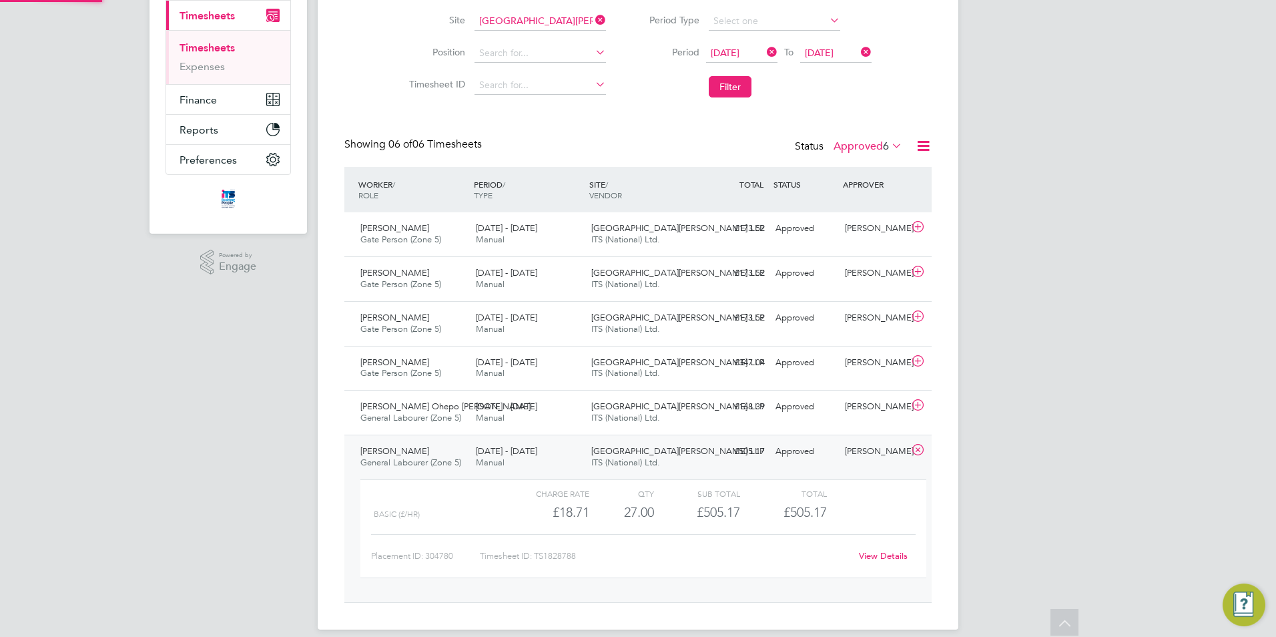
scroll to position [202, 0]
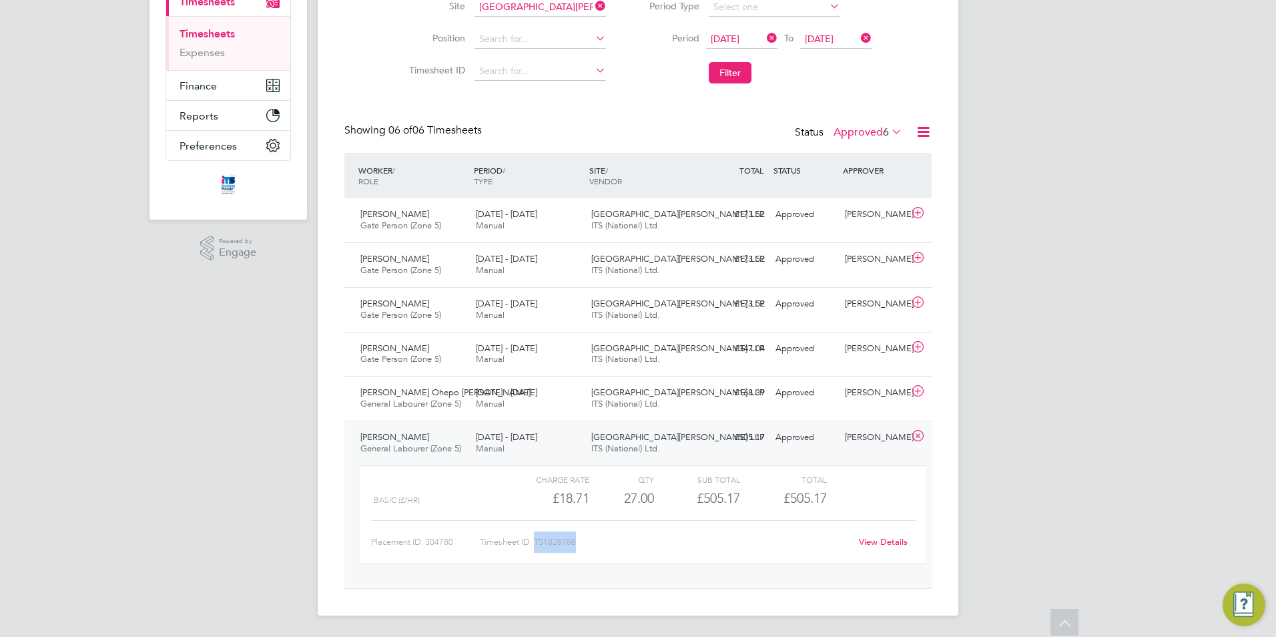
drag, startPoint x: 583, startPoint y: 543, endPoint x: 537, endPoint y: 541, distance: 46.1
click at [537, 541] on div "Timesheet ID: TS1828788" at bounding box center [665, 541] width 371 height 21
copy div "TS1828788"
click at [593, 5] on icon at bounding box center [593, 6] width 0 height 19
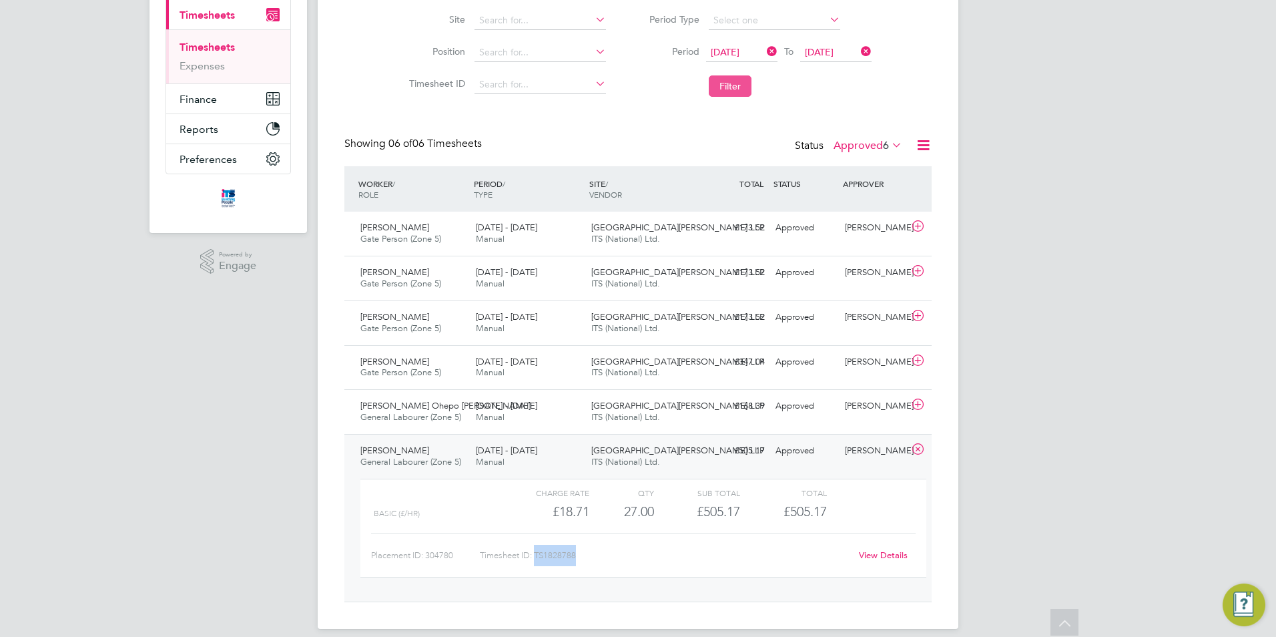
click at [726, 86] on button "Filter" at bounding box center [730, 85] width 43 height 21
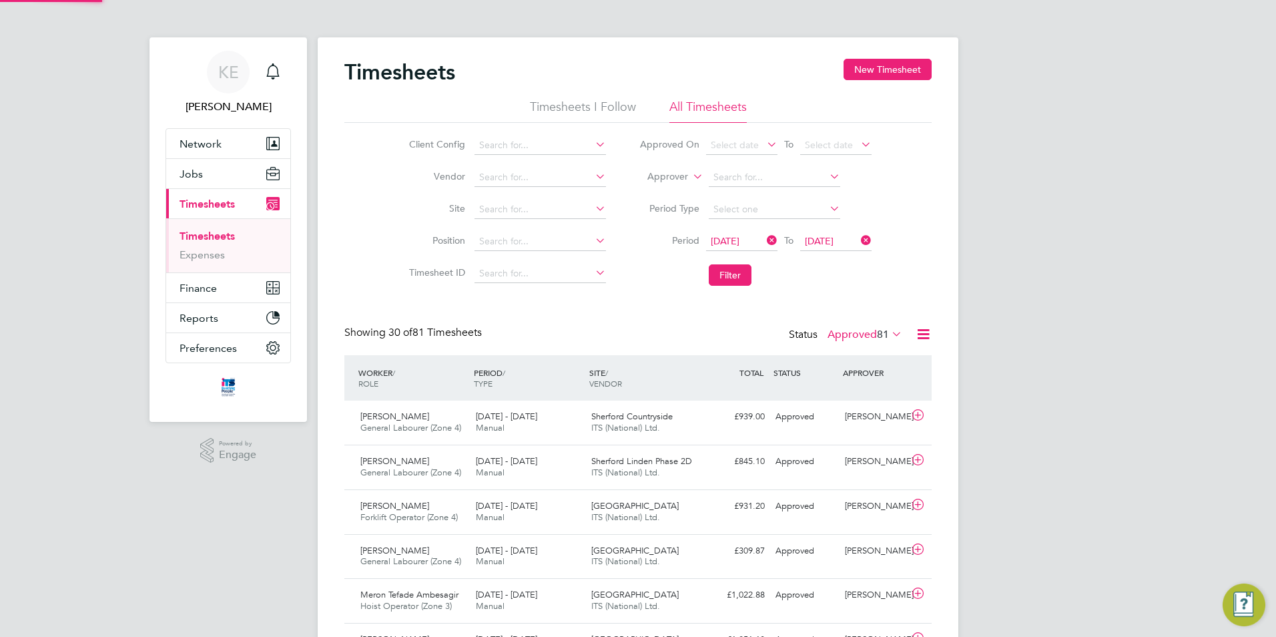
scroll to position [7, 7]
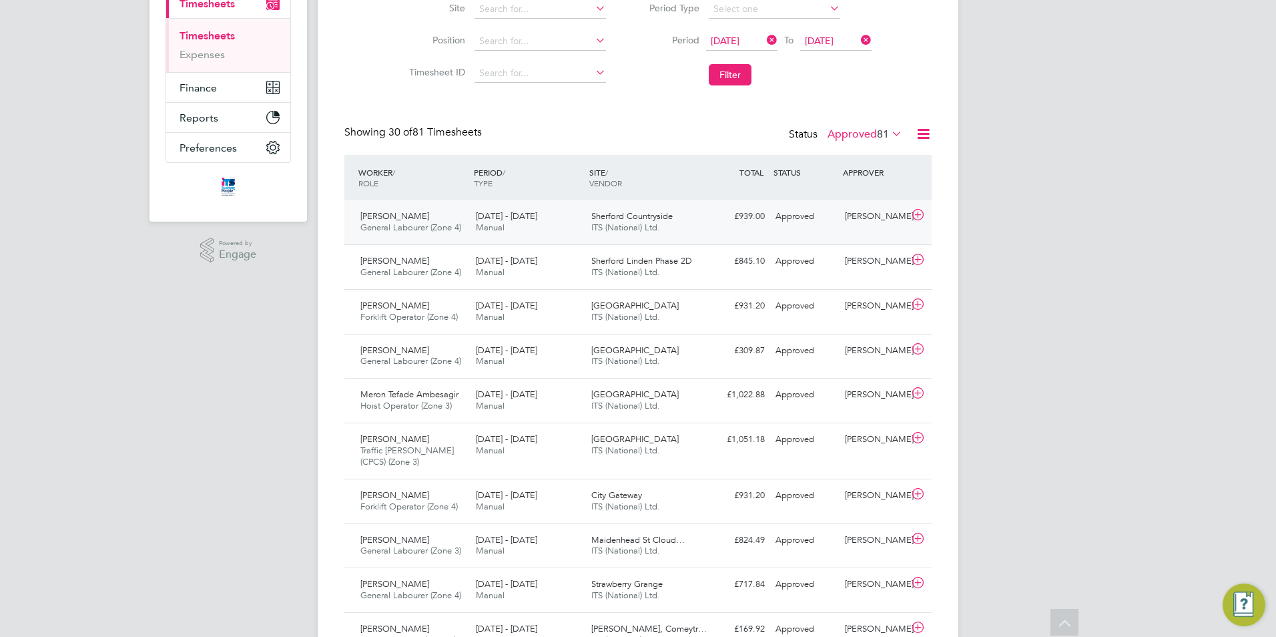
click at [529, 219] on span "[DATE] - [DATE]" at bounding box center [506, 215] width 61 height 11
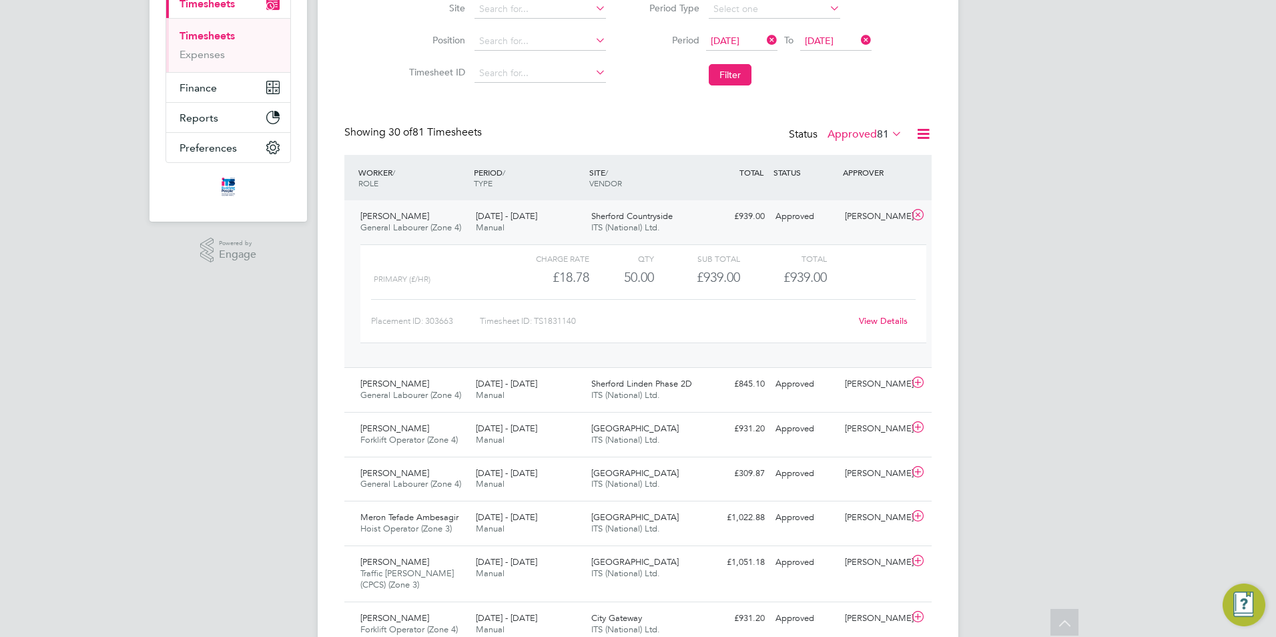
click at [547, 220] on div "[DATE] - [DATE] Manual" at bounding box center [528, 222] width 115 height 33
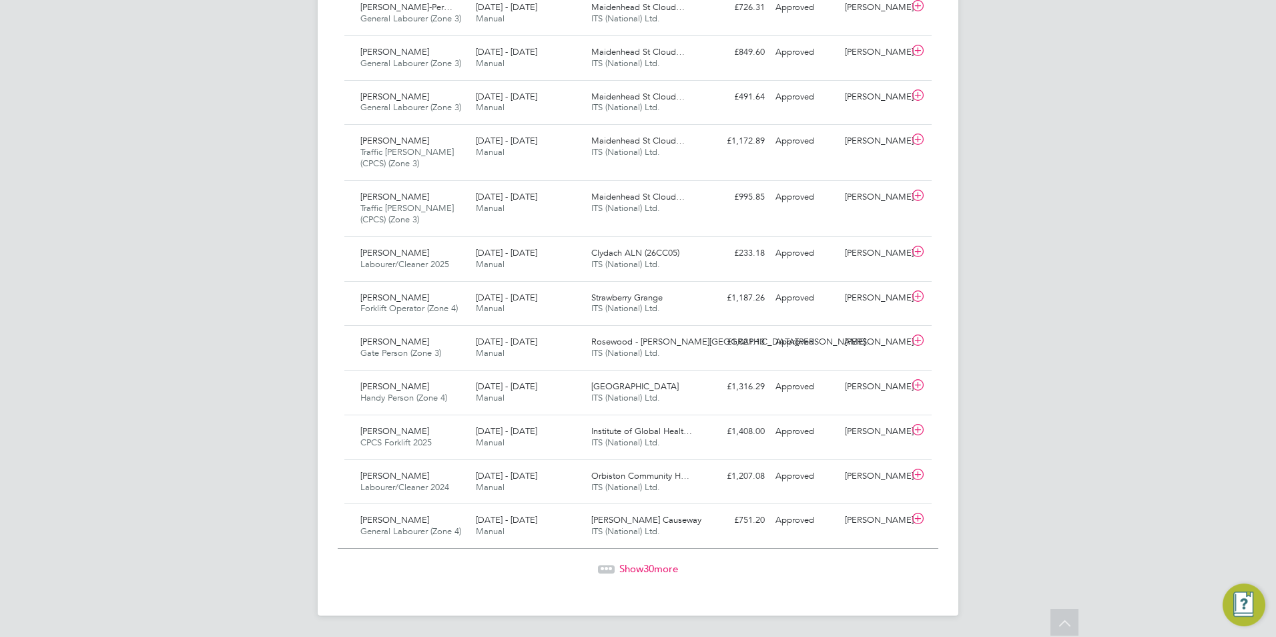
click at [656, 568] on span "Show 30 more" at bounding box center [649, 568] width 59 height 13
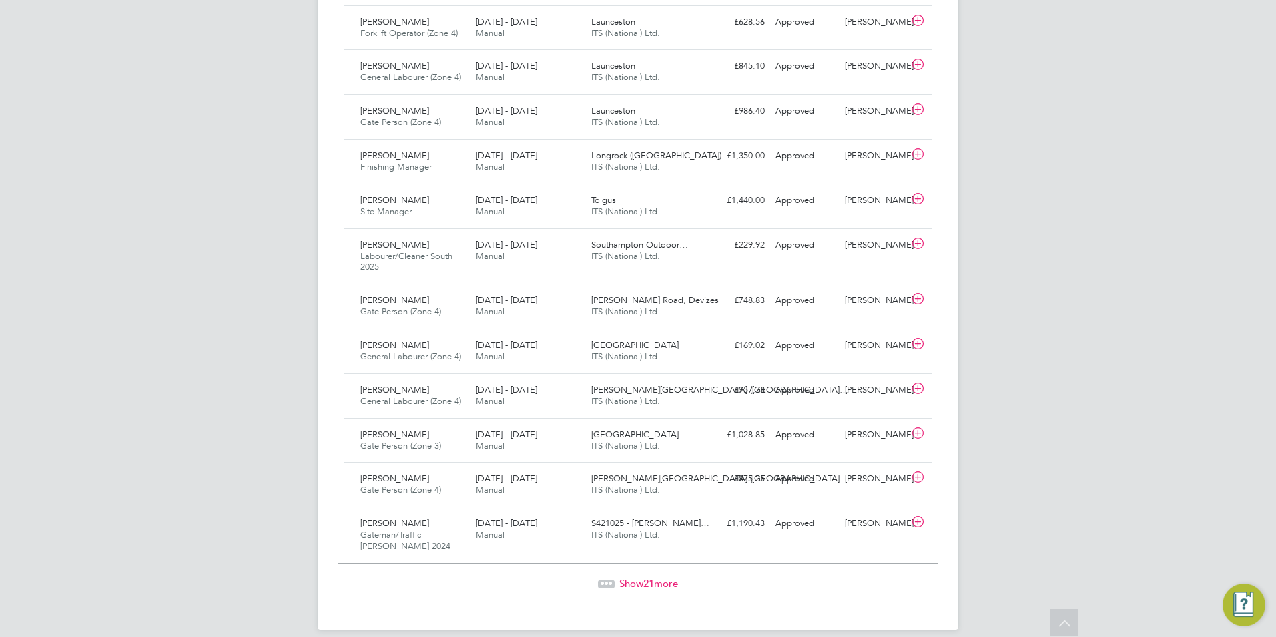
click at [657, 577] on span "Show 21 more" at bounding box center [649, 583] width 59 height 13
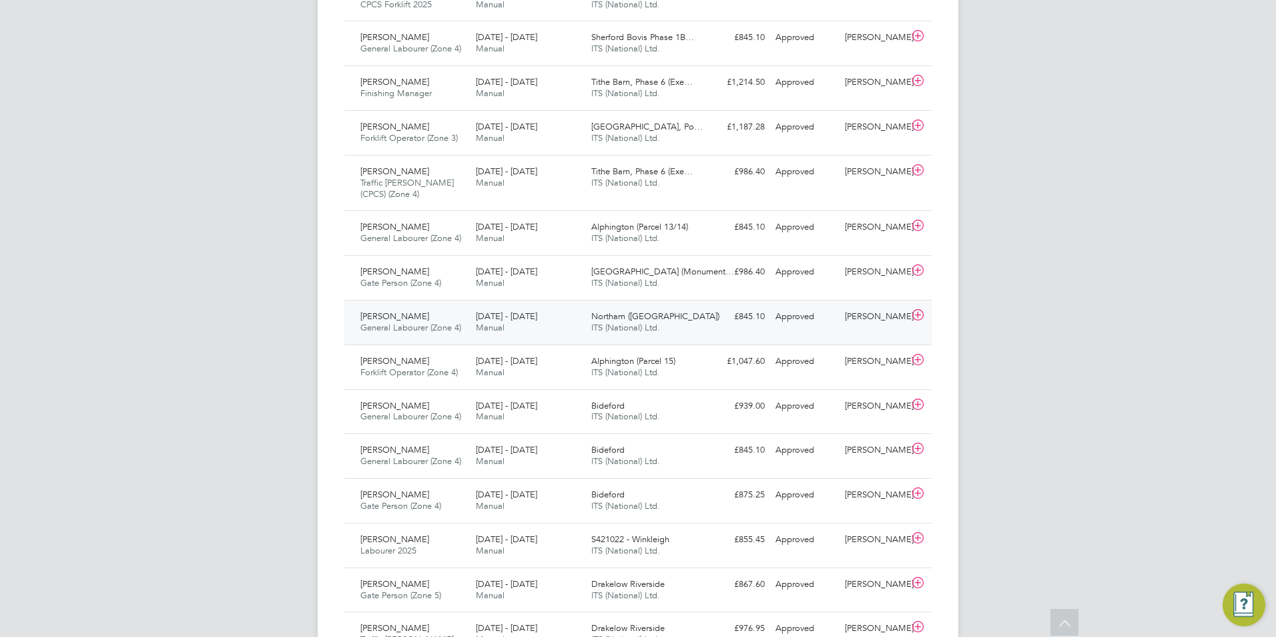
click at [436, 307] on div "[PERSON_NAME] General Labourer (Zone 4) [DATE] - [DATE]" at bounding box center [412, 322] width 115 height 33
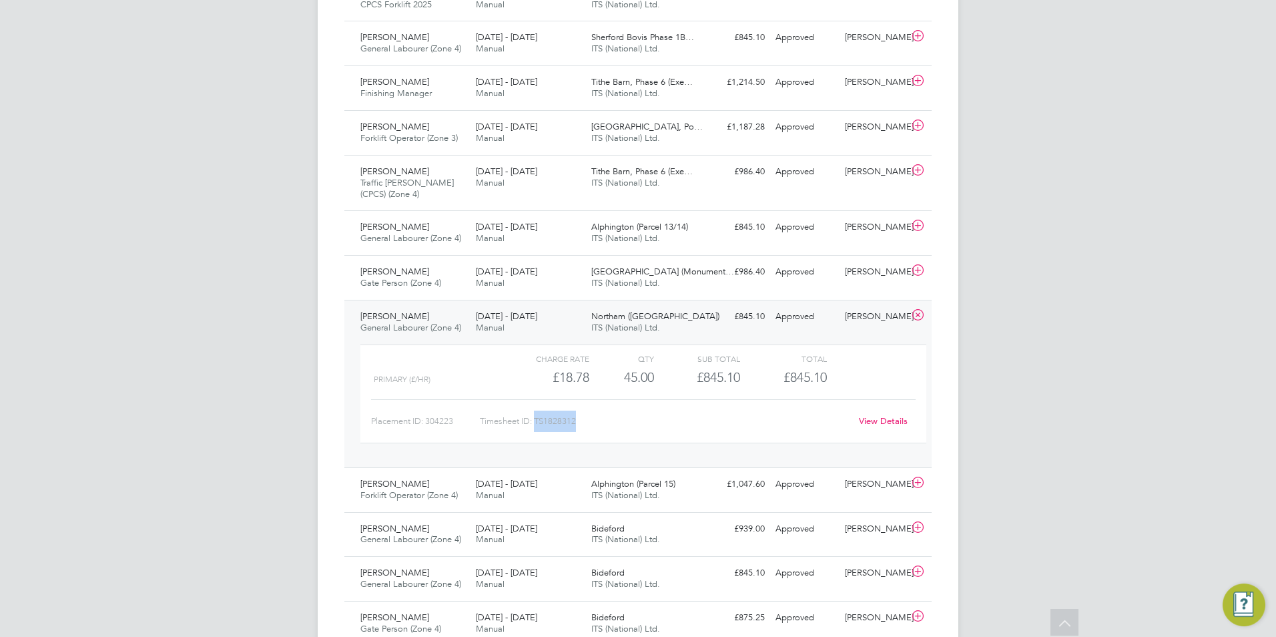
drag, startPoint x: 579, startPoint y: 405, endPoint x: 537, endPoint y: 411, distance: 42.5
click at [537, 411] on div "Timesheet ID: TS1828312" at bounding box center [665, 421] width 371 height 21
copy div "TS1828312"
click at [919, 310] on icon at bounding box center [918, 315] width 17 height 11
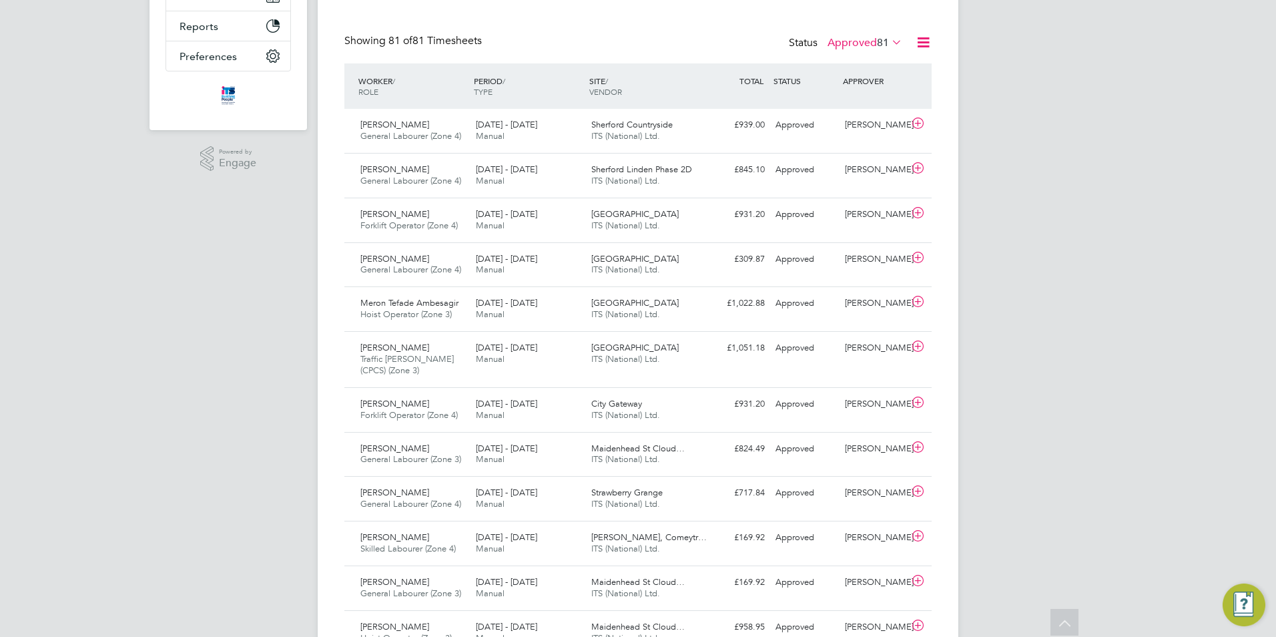
scroll to position [0, 0]
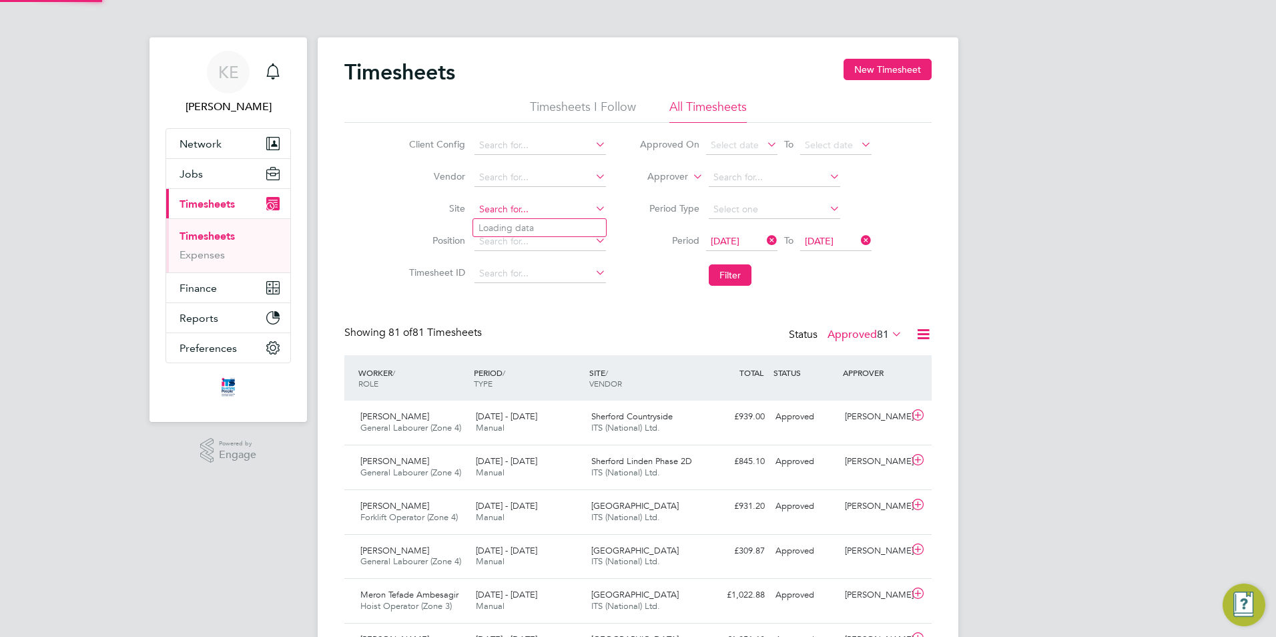
click at [529, 207] on input at bounding box center [541, 209] width 132 height 19
click at [517, 226] on li "[PERSON_NAME] s Causeway" at bounding box center [542, 228] width 138 height 18
type input "[PERSON_NAME] Causeway"
click at [730, 271] on button "Filter" at bounding box center [730, 274] width 43 height 21
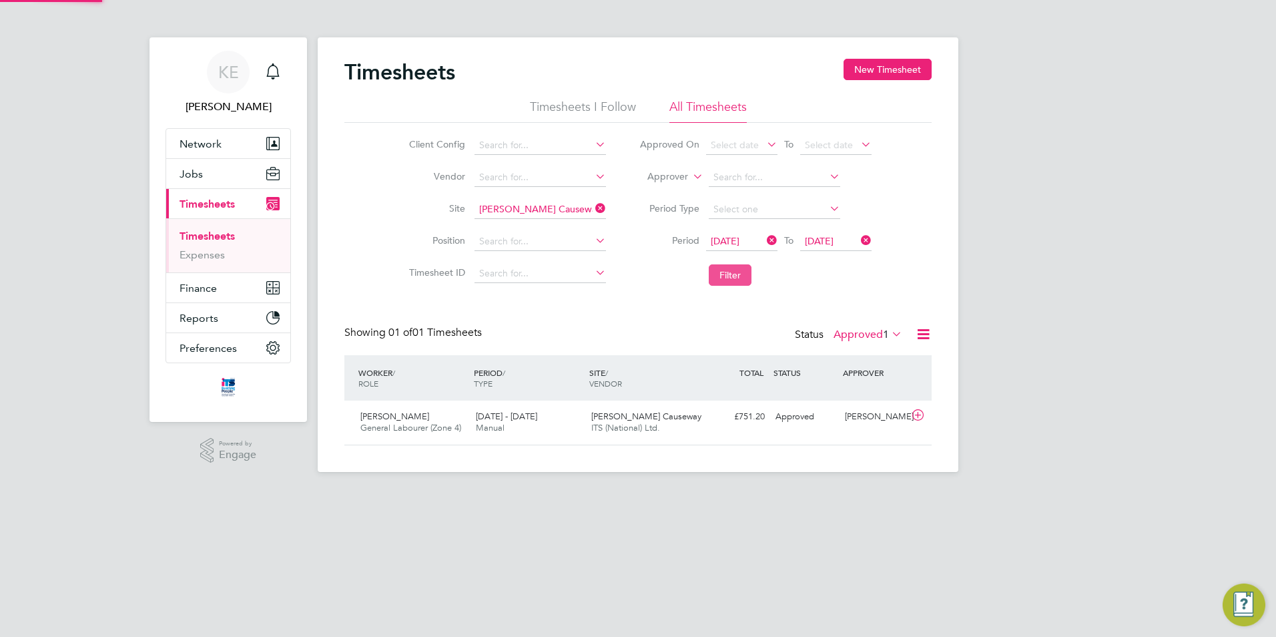
scroll to position [34, 116]
click at [503, 424] on span "Manual" at bounding box center [490, 427] width 29 height 11
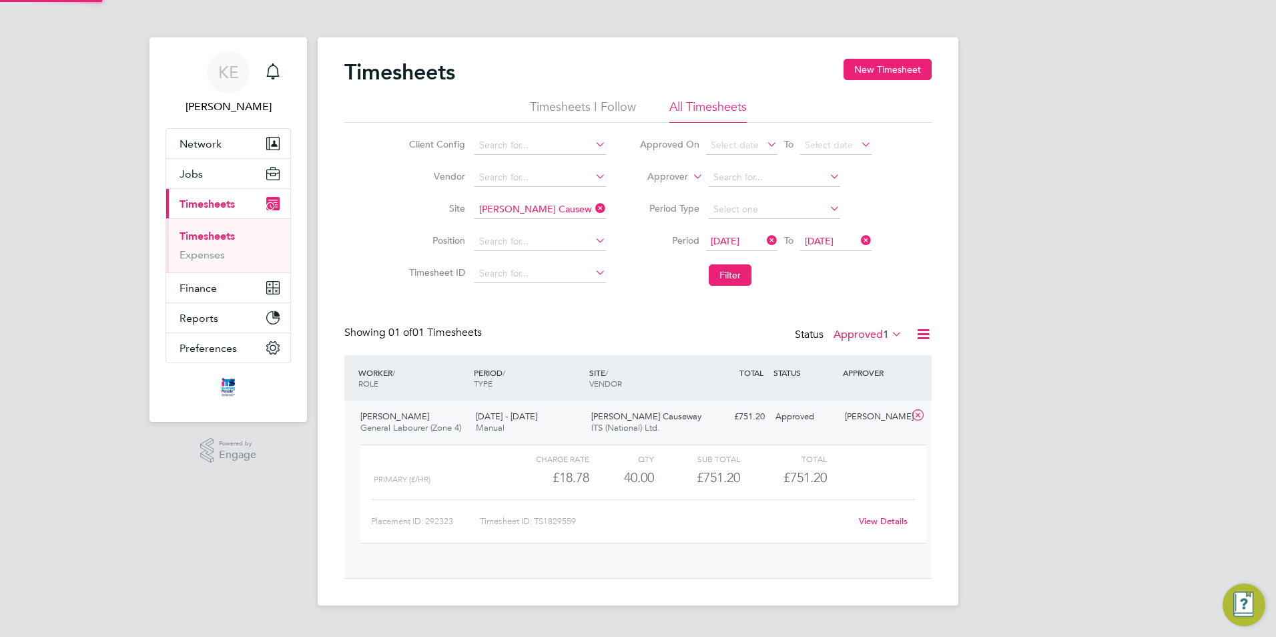
scroll to position [23, 130]
drag, startPoint x: 575, startPoint y: 521, endPoint x: 549, endPoint y: 521, distance: 25.4
click at [549, 521] on div "Timesheet ID: TS1829559" at bounding box center [665, 521] width 371 height 21
drag, startPoint x: 587, startPoint y: 517, endPoint x: 537, endPoint y: 519, distance: 50.1
click at [537, 519] on div "Timesheet ID: TS1829559" at bounding box center [665, 521] width 371 height 21
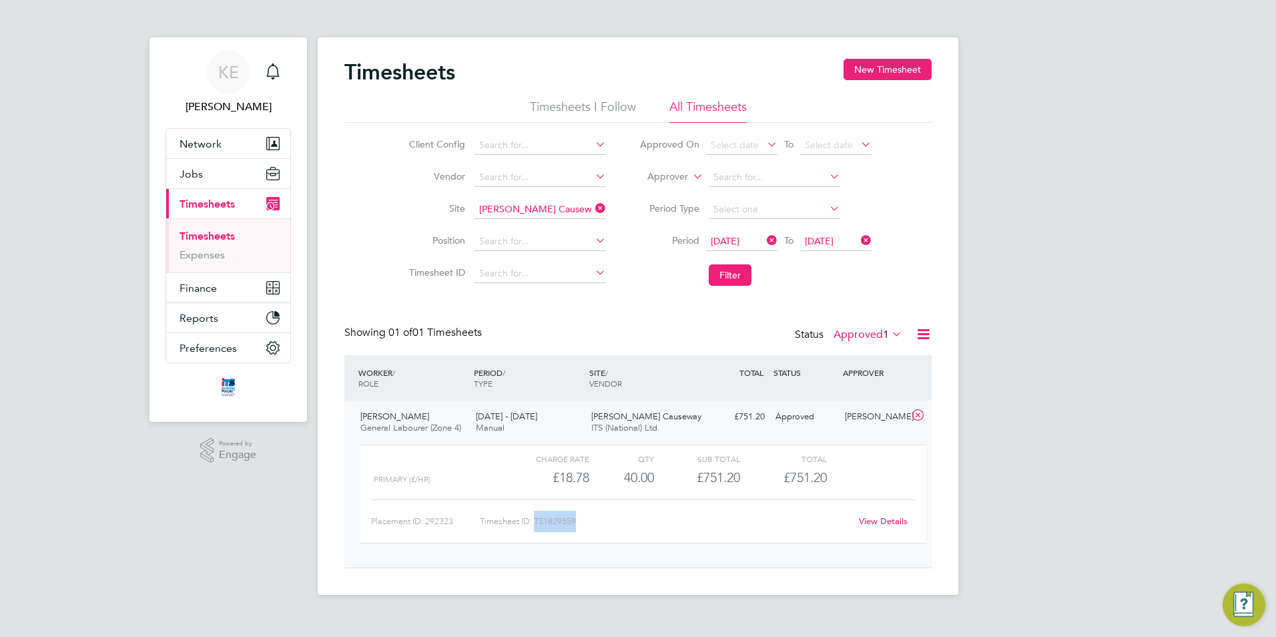
copy div "TS1829559"
click at [593, 210] on icon at bounding box center [593, 208] width 0 height 19
click at [529, 212] on input at bounding box center [541, 209] width 132 height 19
click at [519, 261] on li "Und y" at bounding box center [539, 263] width 133 height 18
type input "Undy"
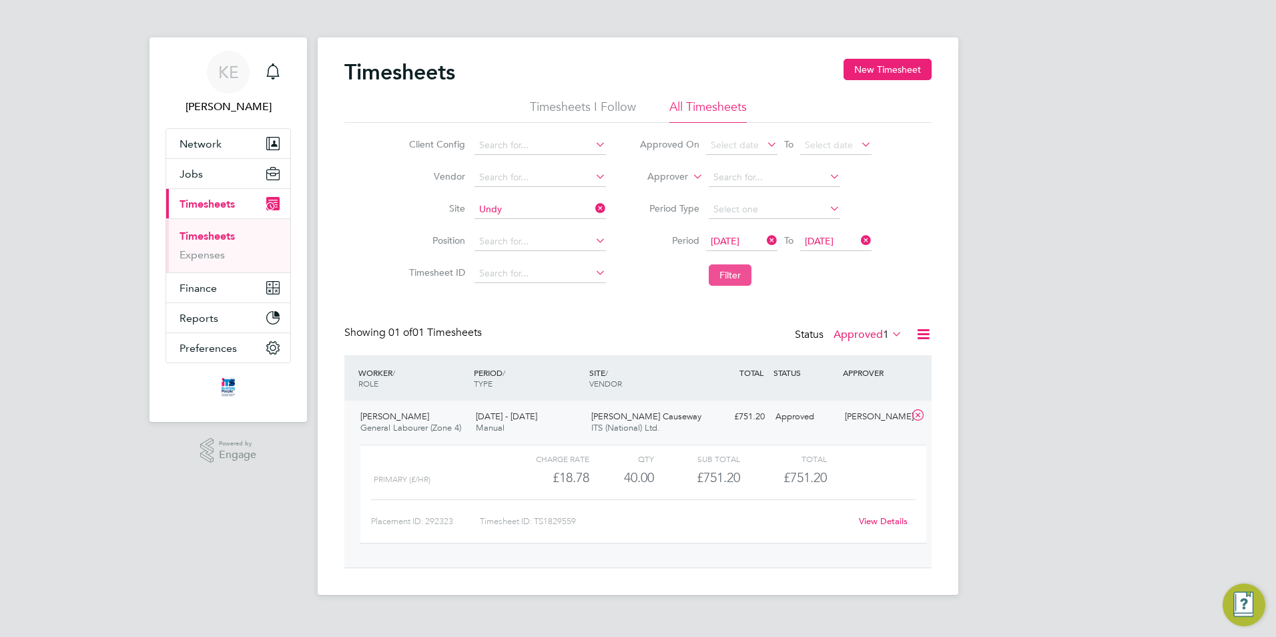
click at [726, 278] on button "Filter" at bounding box center [730, 274] width 43 height 21
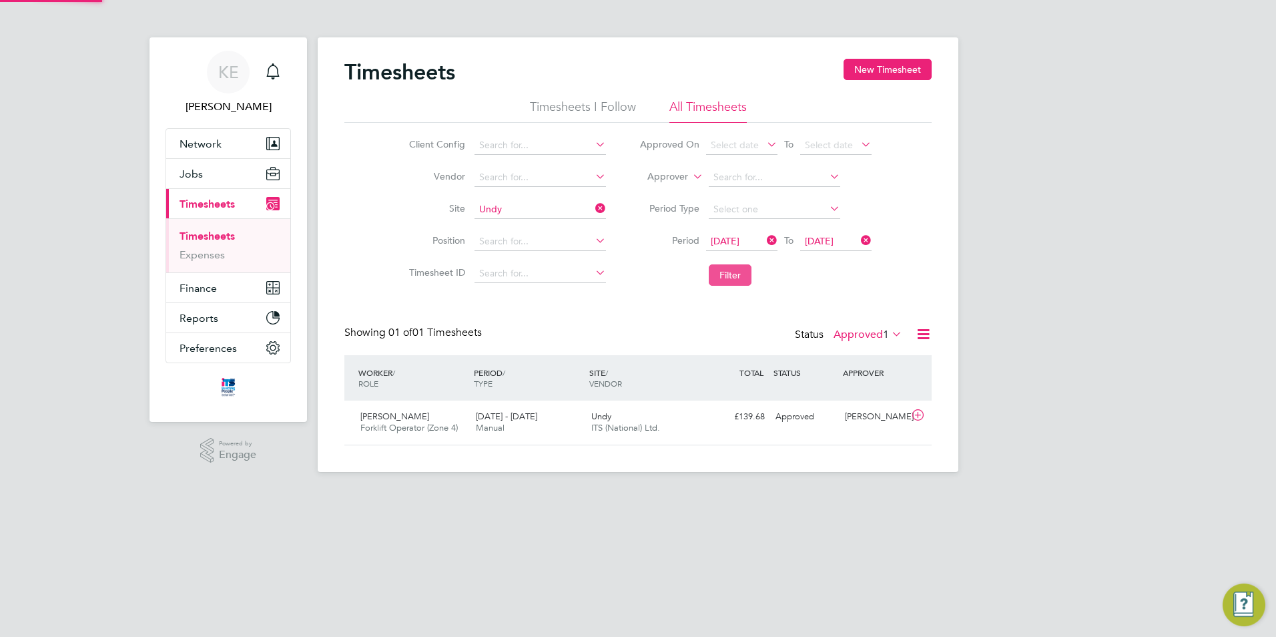
scroll to position [34, 116]
click at [464, 418] on div "[PERSON_NAME] Forklift Operator (Zone 4) [DATE] - [DATE]" at bounding box center [412, 422] width 115 height 33
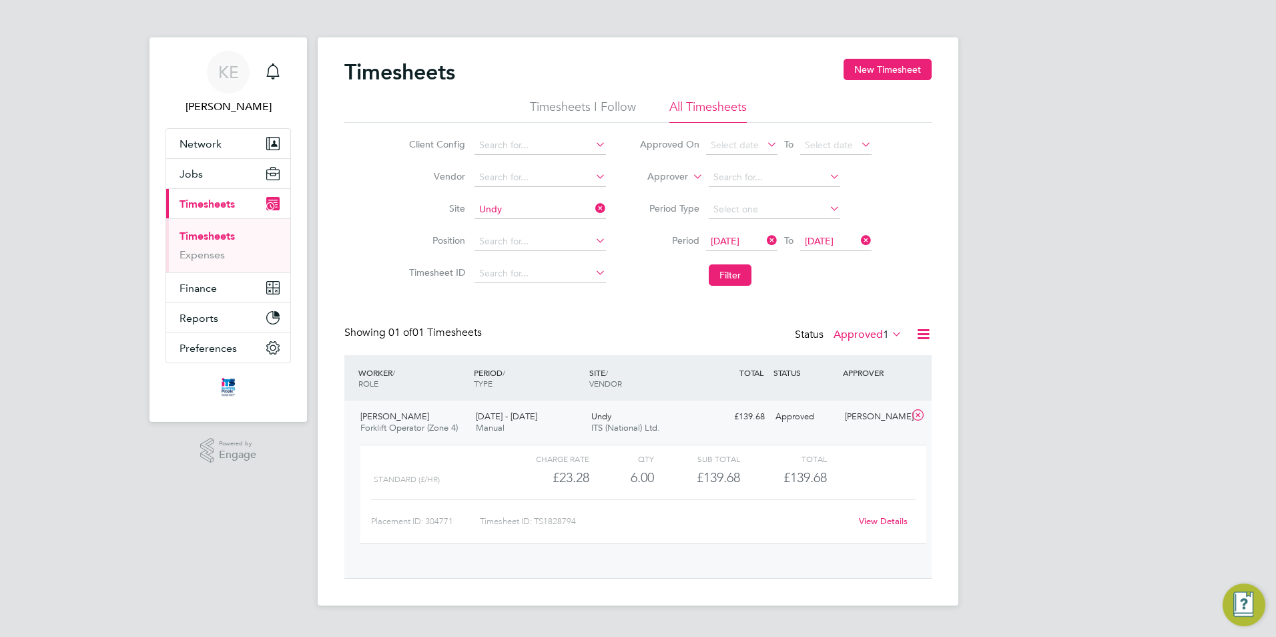
scroll to position [23, 130]
drag, startPoint x: 585, startPoint y: 524, endPoint x: 535, endPoint y: 525, distance: 50.7
click at [535, 525] on div "Timesheet ID: TS1828794" at bounding box center [665, 521] width 371 height 21
copy div "TS1828794"
